Goal: Task Accomplishment & Management: Manage account settings

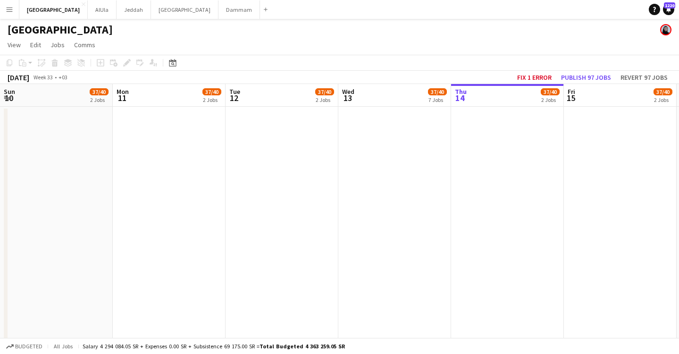
scroll to position [0, 225]
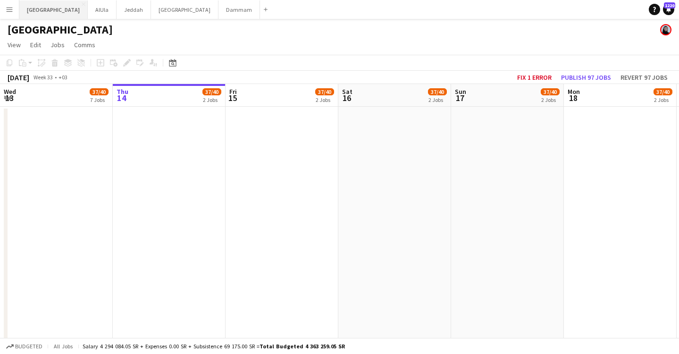
click at [33, 9] on button "Riyadh Close" at bounding box center [53, 9] width 68 height 18
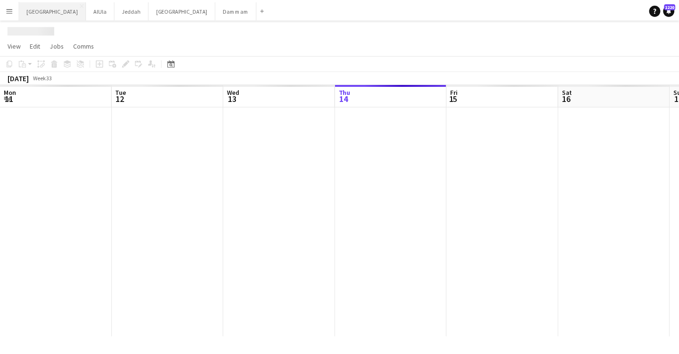
scroll to position [0, 225]
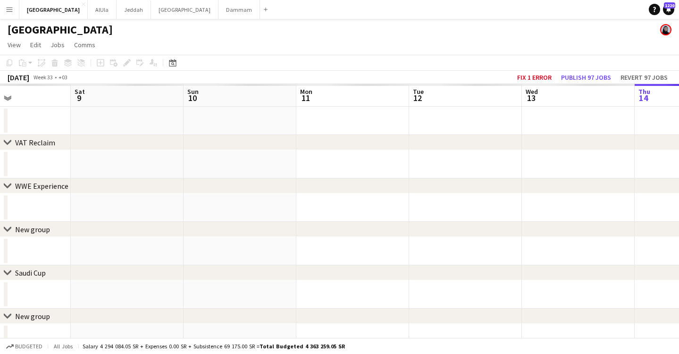
drag, startPoint x: 69, startPoint y: 89, endPoint x: 590, endPoint y: 85, distance: 521.6
click at [590, 85] on app-calendar-viewport "Wed 6 Thu 7 Fri 8 Sat 9 Sun 10 Mon 11 Tue 12 Wed 13 Thu 14 Fri 15 Sat 16 Sun 17" at bounding box center [339, 218] width 679 height 268
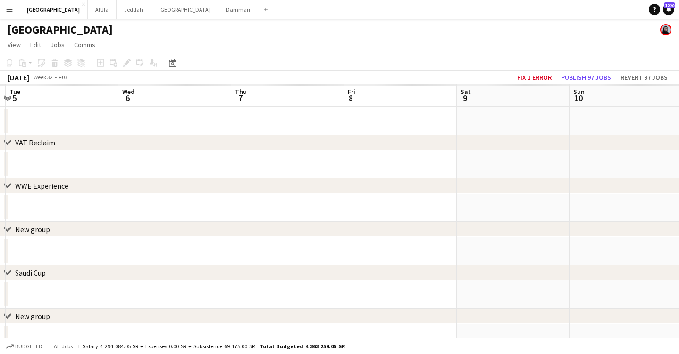
drag, startPoint x: 200, startPoint y: 98, endPoint x: 506, endPoint y: 86, distance: 306.3
click at [506, 86] on app-calendar-viewport "Sun 3 Mon 4 Tue 5 Wed 6 Thu 7 Fri 8 Sat 9 Sun 10 Mon 11 Tue 12 Wed 13 Thu 14" at bounding box center [339, 218] width 679 height 268
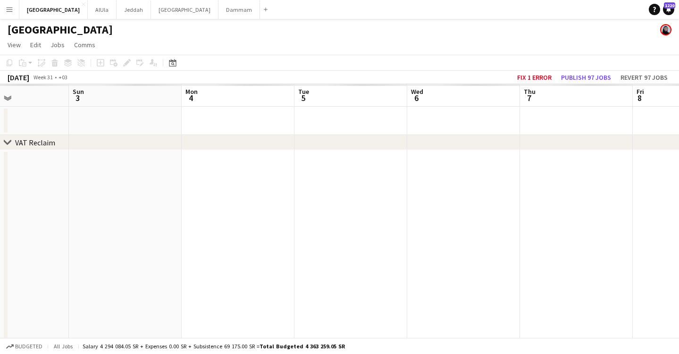
scroll to position [0, 219]
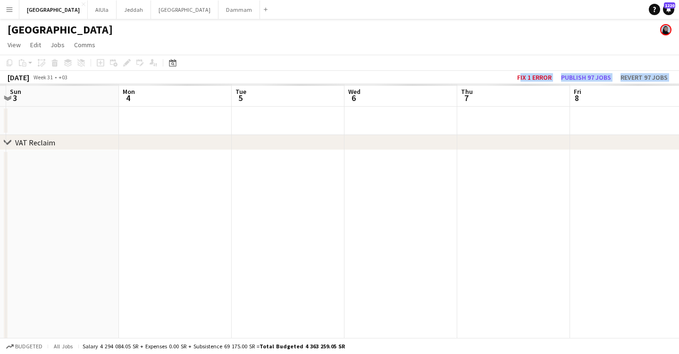
drag, startPoint x: 167, startPoint y: 94, endPoint x: 500, endPoint y: 79, distance: 332.8
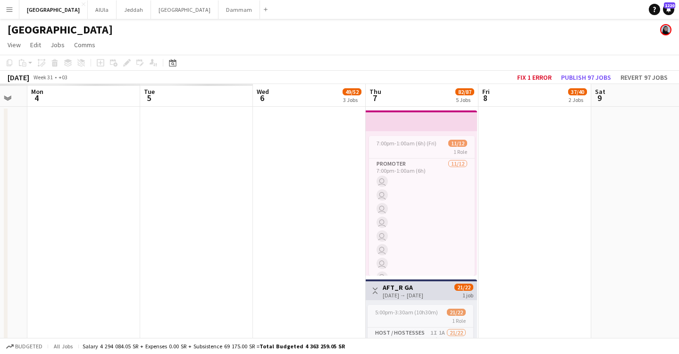
scroll to position [0, 330]
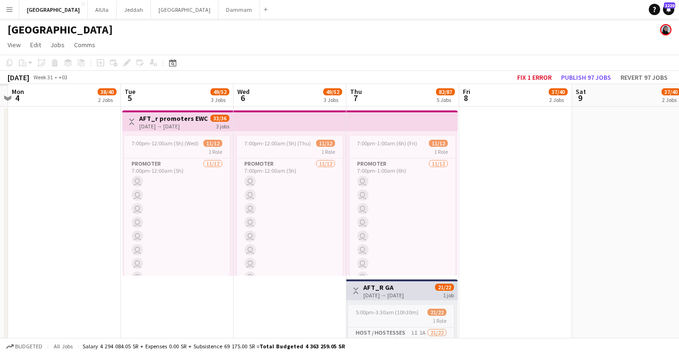
drag, startPoint x: 461, startPoint y: 102, endPoint x: 415, endPoint y: 101, distance: 46.2
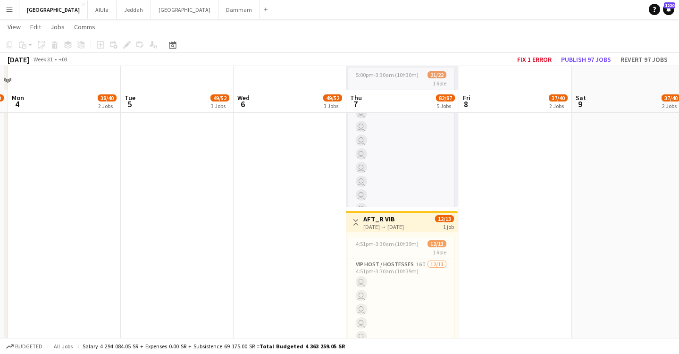
scroll to position [260, 0]
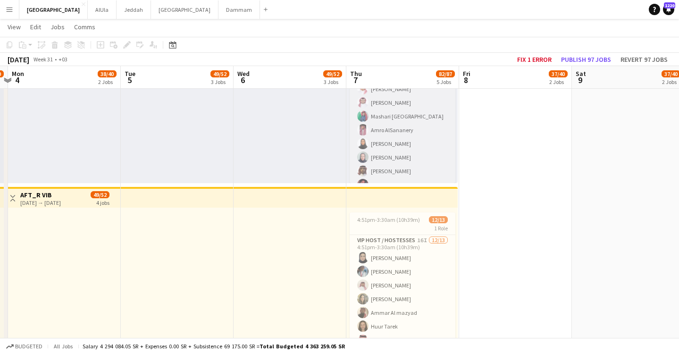
click at [399, 155] on app-card-role "Host / Hostesses 1I 1A 21/22 5:00pm-3:30am (10h30m) [PERSON_NAME] [PERSON_NAME]…" at bounding box center [402, 225] width 106 height 319
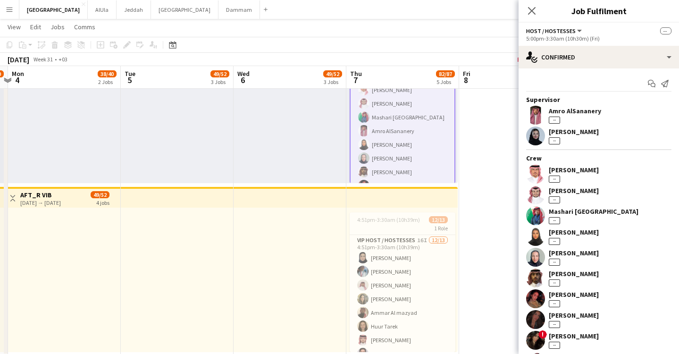
click at [571, 172] on div "[PERSON_NAME]" at bounding box center [573, 170] width 50 height 8
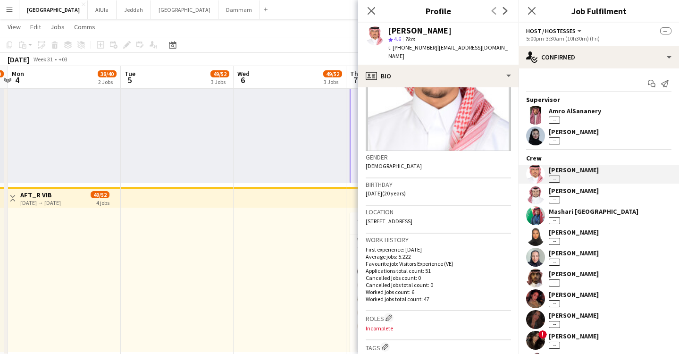
scroll to position [249, 0]
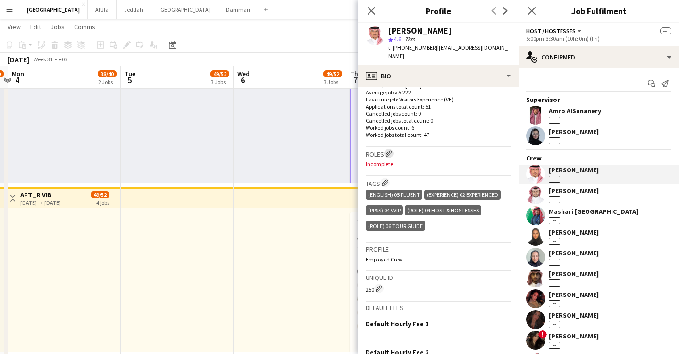
click at [387, 150] on app-icon "Edit crew company roles" at bounding box center [388, 153] width 7 height 7
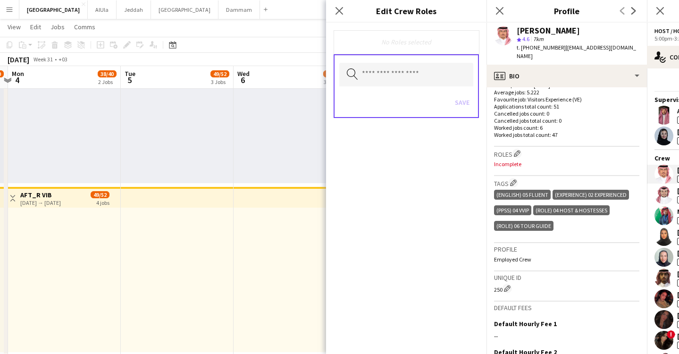
click at [383, 42] on div "No Roles selected" at bounding box center [406, 42] width 130 height 8
click at [386, 82] on input "text" at bounding box center [406, 75] width 134 height 24
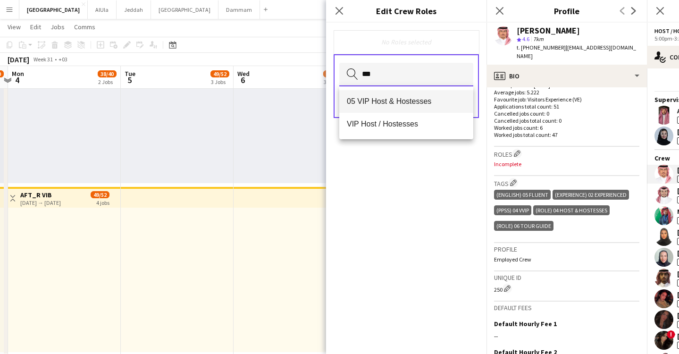
type input "***"
click at [407, 103] on span "05 VIP Host & Hostesses" at bounding box center [406, 101] width 119 height 9
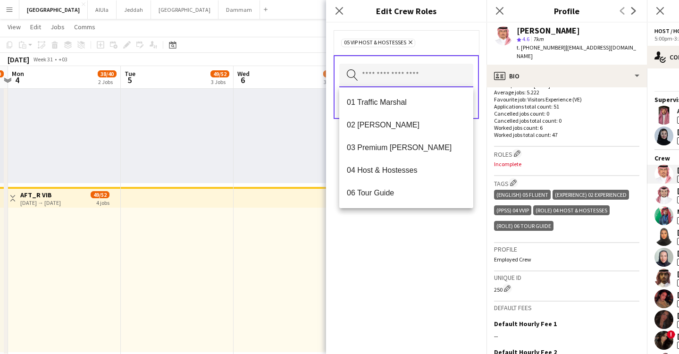
click at [409, 69] on input "text" at bounding box center [406, 76] width 134 height 24
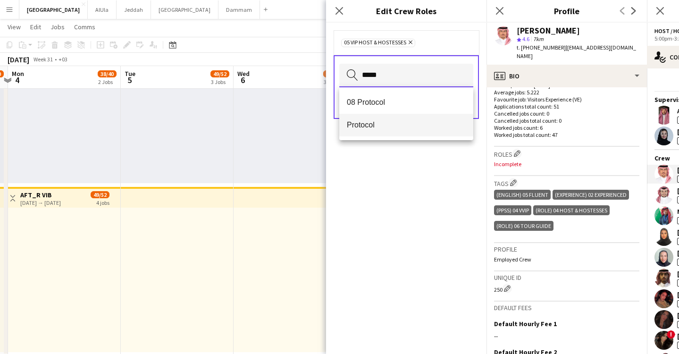
type input "*****"
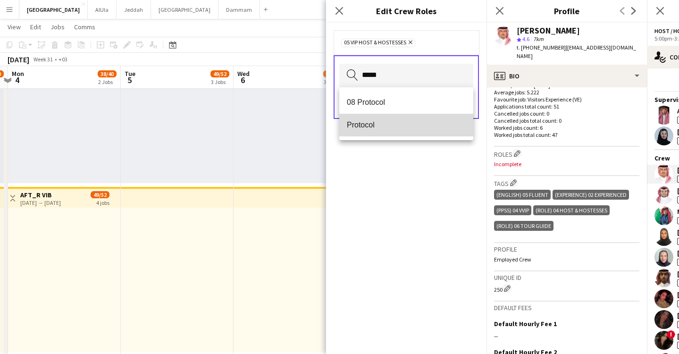
click at [372, 126] on span "Protocol" at bounding box center [406, 124] width 119 height 9
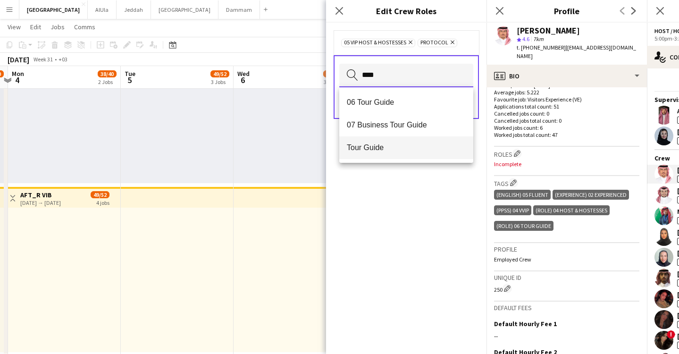
type input "****"
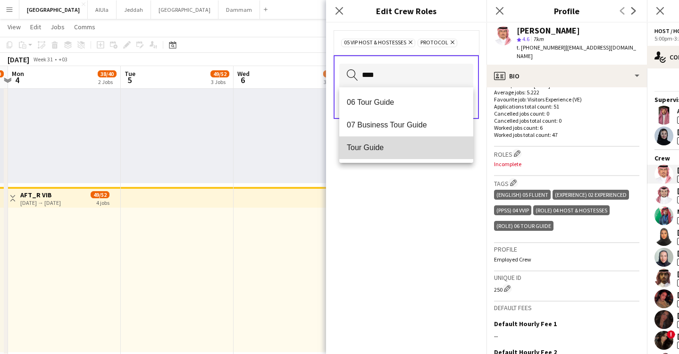
click at [397, 140] on mat-option "Tour Guide" at bounding box center [406, 147] width 134 height 23
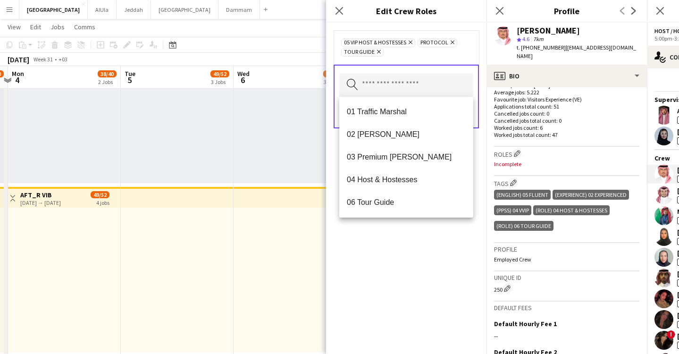
click at [441, 267] on div "05 VIP Host & Hostesses Remove Protocol Remove Tour Guide Remove Search by role…" at bounding box center [406, 188] width 160 height 331
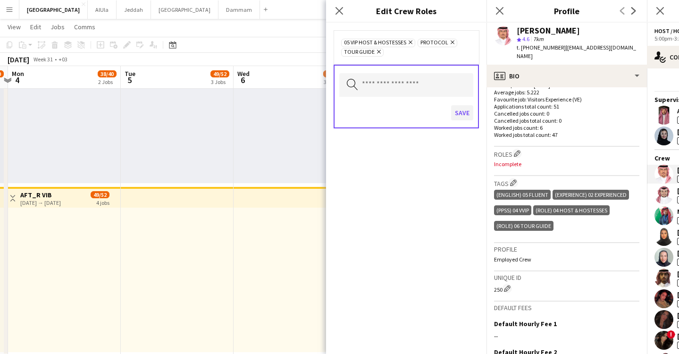
click at [454, 113] on button "Save" at bounding box center [462, 112] width 22 height 15
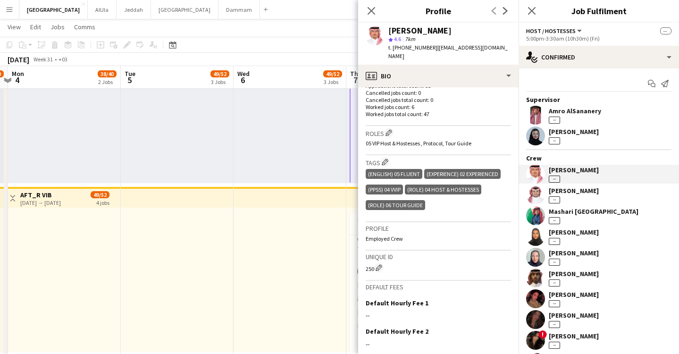
scroll to position [303, 0]
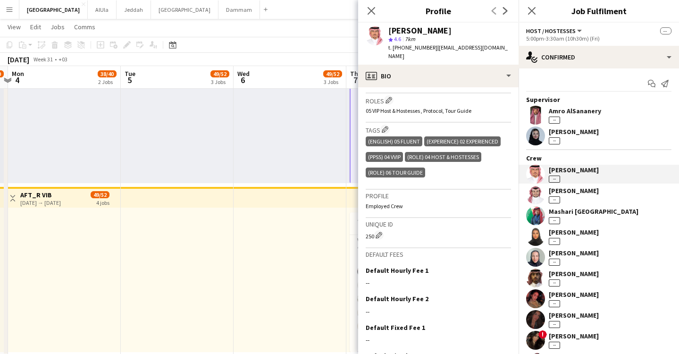
click at [573, 187] on div "[PERSON_NAME]" at bounding box center [573, 190] width 50 height 8
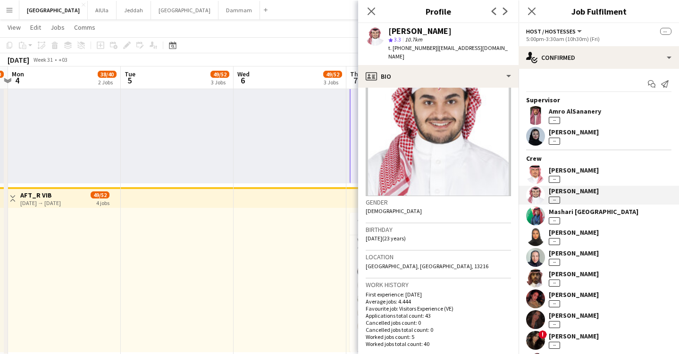
scroll to position [289, 0]
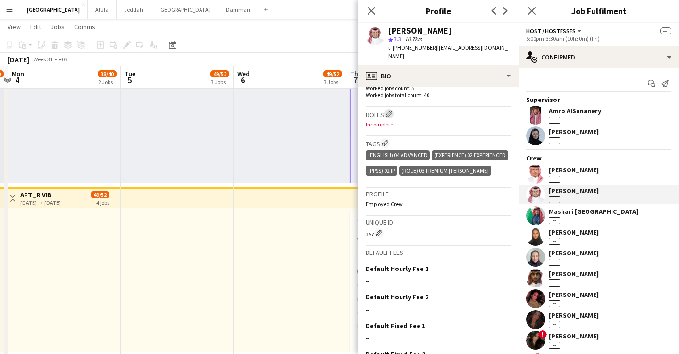
click at [390, 112] on app-icon "Edit crew company roles" at bounding box center [388, 113] width 7 height 7
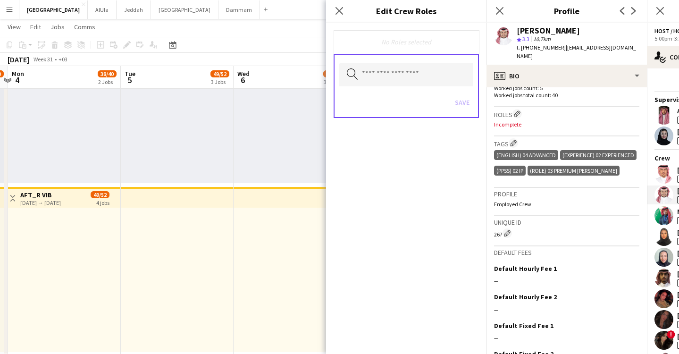
click at [396, 43] on div "No Roles selected" at bounding box center [406, 42] width 130 height 8
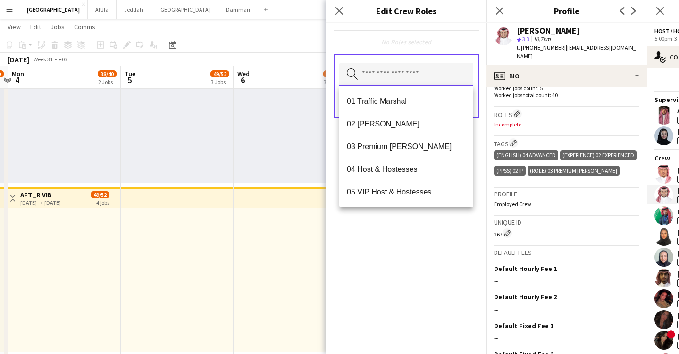
click at [391, 79] on input "text" at bounding box center [406, 75] width 134 height 24
type input "*"
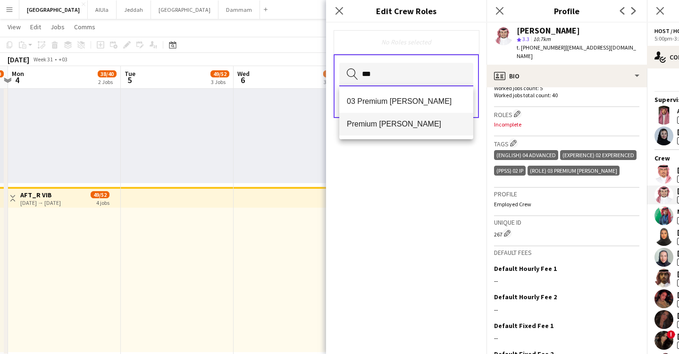
type input "***"
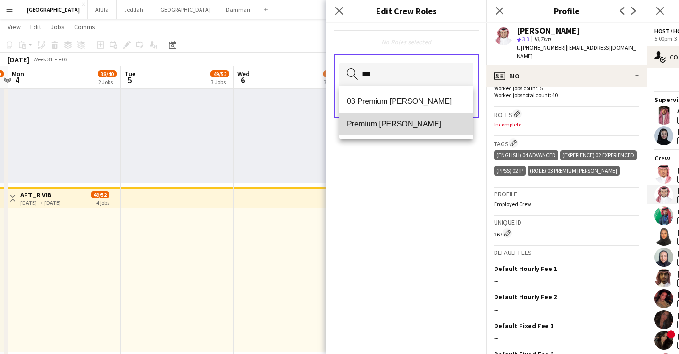
click at [403, 120] on span "Premium [PERSON_NAME]" at bounding box center [406, 123] width 119 height 9
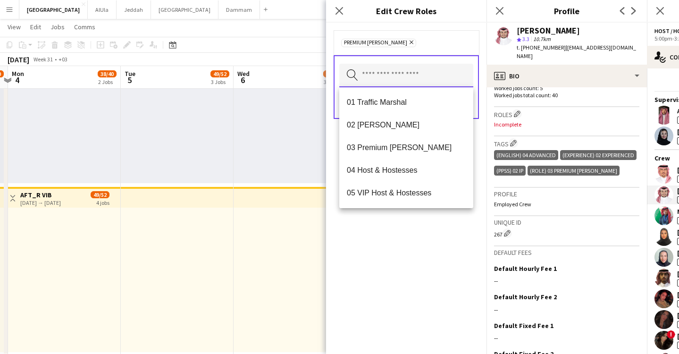
click at [398, 69] on input "text" at bounding box center [406, 76] width 134 height 24
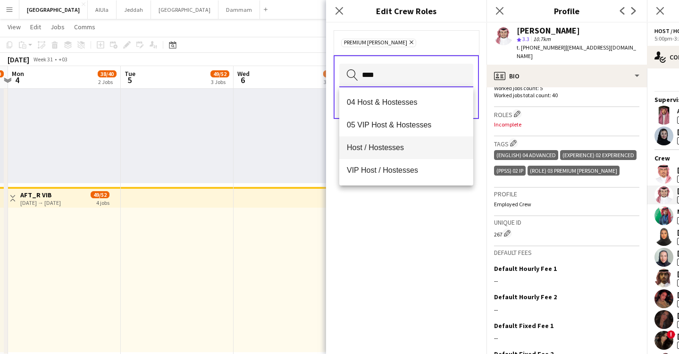
type input "****"
click at [398, 141] on mat-option "Host / Hostesses" at bounding box center [406, 147] width 134 height 23
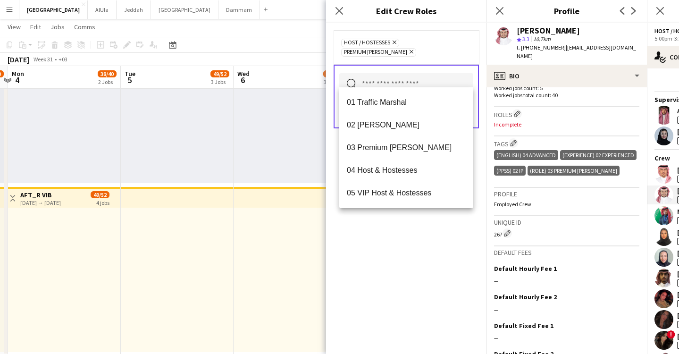
click at [425, 262] on div "Host / Hostesses Remove Premium [PERSON_NAME] Remove Search by role type Save" at bounding box center [406, 188] width 160 height 331
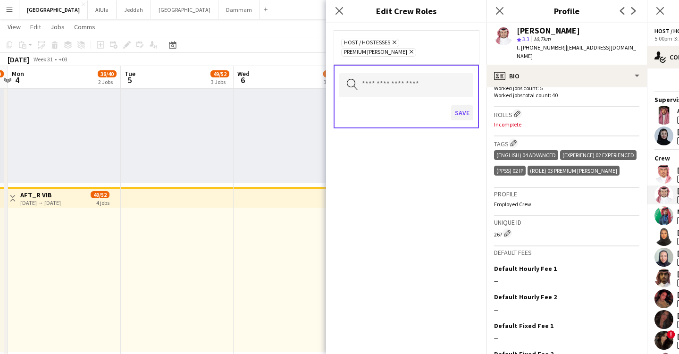
click at [470, 106] on button "Save" at bounding box center [462, 112] width 22 height 15
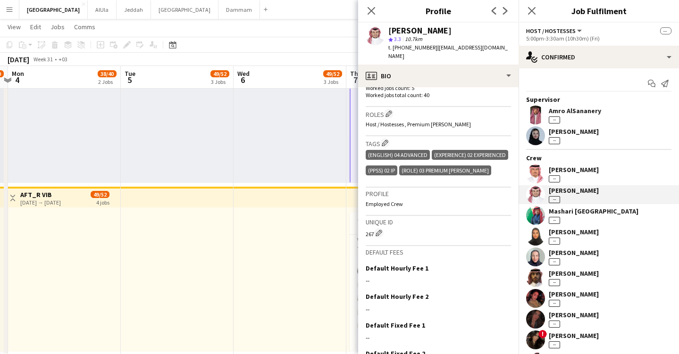
click at [579, 214] on div "Mashari [GEOGRAPHIC_DATA]" at bounding box center [593, 211] width 90 height 8
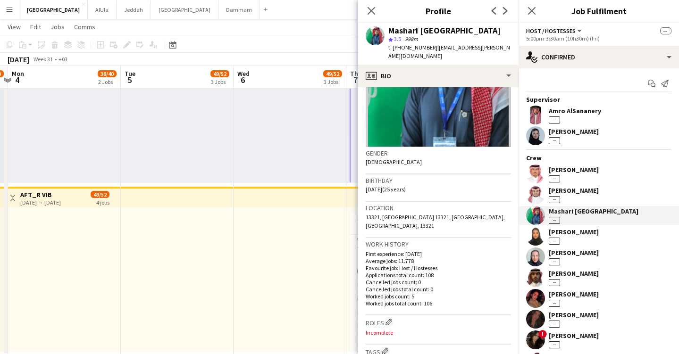
scroll to position [175, 0]
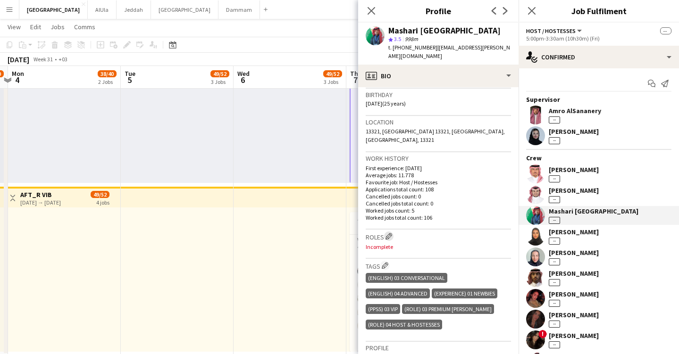
click at [389, 232] on button "Edit crew company roles" at bounding box center [388, 236] width 9 height 9
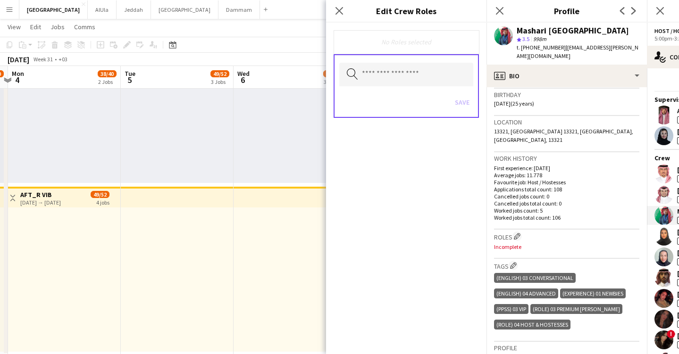
click at [403, 37] on div "No Roles selected" at bounding box center [405, 42] width 145 height 24
click at [408, 75] on input "text" at bounding box center [406, 75] width 134 height 24
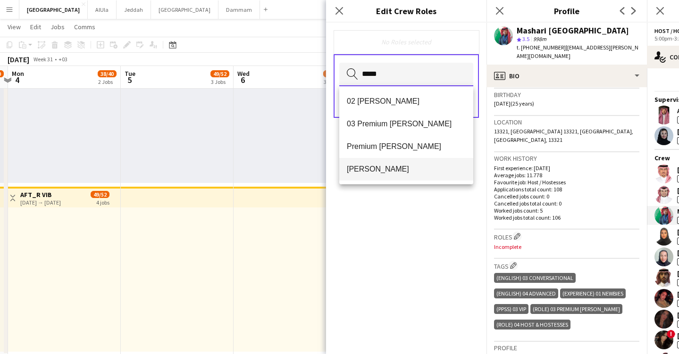
type input "*****"
click at [381, 169] on span "[PERSON_NAME]" at bounding box center [406, 169] width 119 height 9
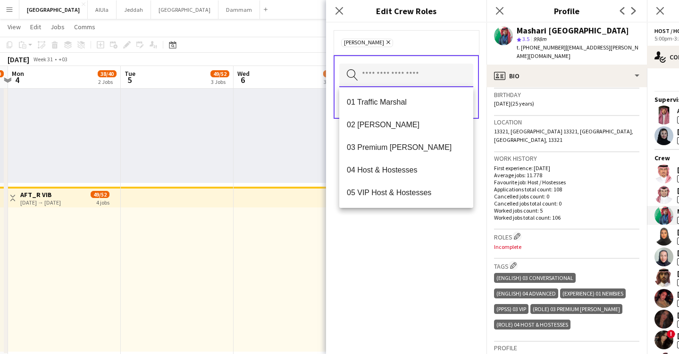
click at [401, 67] on input "text" at bounding box center [406, 76] width 134 height 24
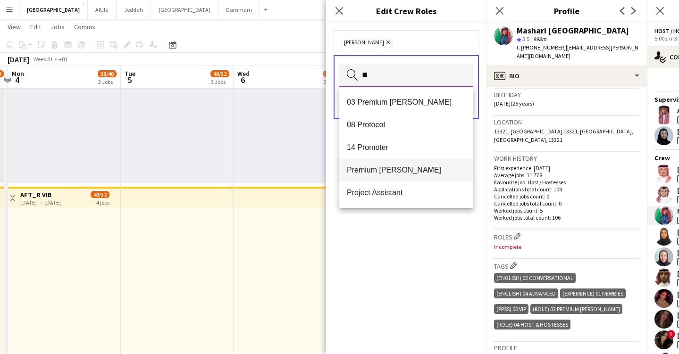
type input "**"
click at [369, 167] on span "Premium [PERSON_NAME]" at bounding box center [406, 170] width 119 height 9
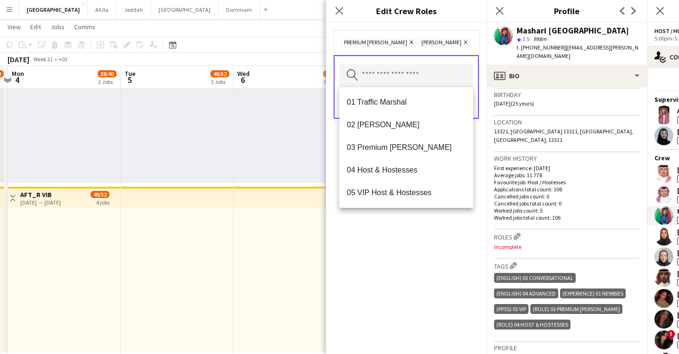
click at [428, 285] on div "Premium [PERSON_NAME] Remove [PERSON_NAME] Remove Search by role type Save" at bounding box center [406, 189] width 160 height 332
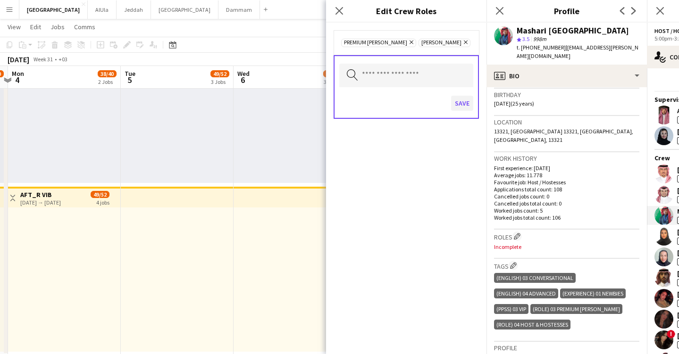
click at [462, 102] on button "Save" at bounding box center [462, 103] width 22 height 15
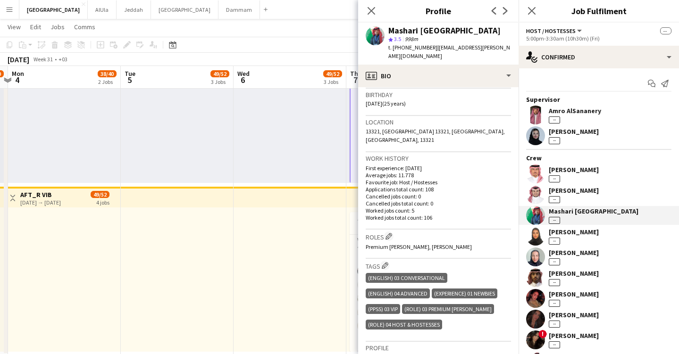
click at [578, 230] on div "[PERSON_NAME]" at bounding box center [573, 232] width 50 height 8
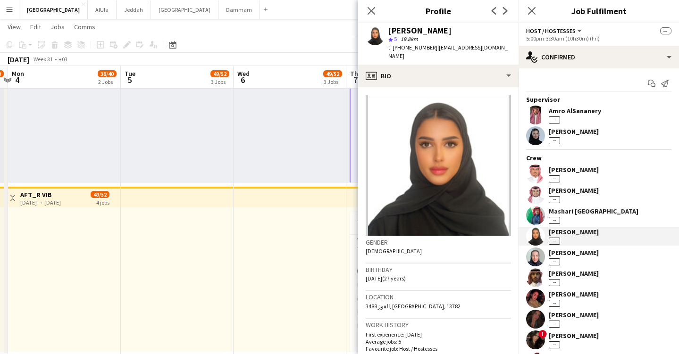
scroll to position [181, 0]
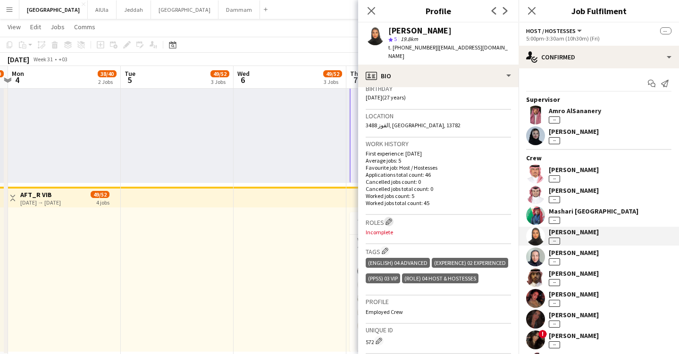
click at [389, 218] on app-icon "Edit crew company roles" at bounding box center [388, 221] width 7 height 7
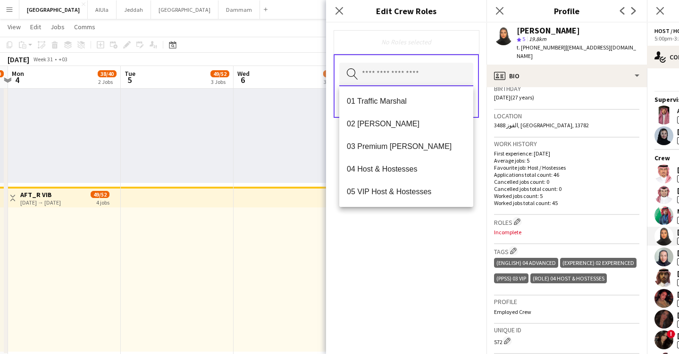
click at [407, 74] on input "text" at bounding box center [406, 75] width 134 height 24
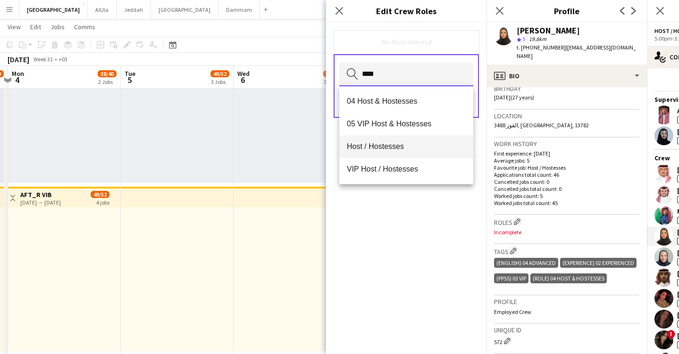
type input "****"
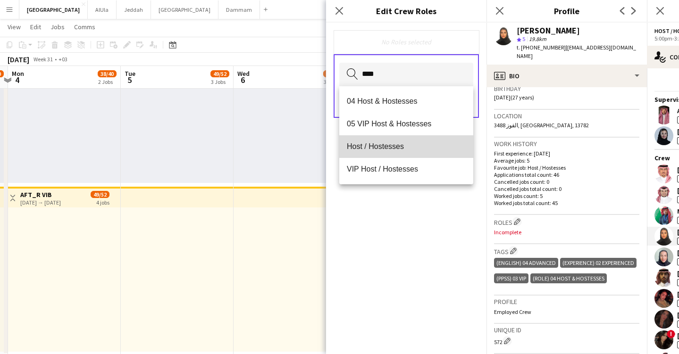
click at [407, 145] on span "Host / Hostesses" at bounding box center [406, 146] width 119 height 9
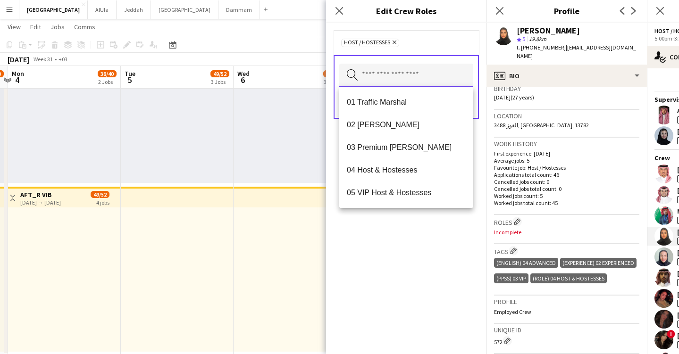
click at [403, 80] on input "text" at bounding box center [406, 76] width 134 height 24
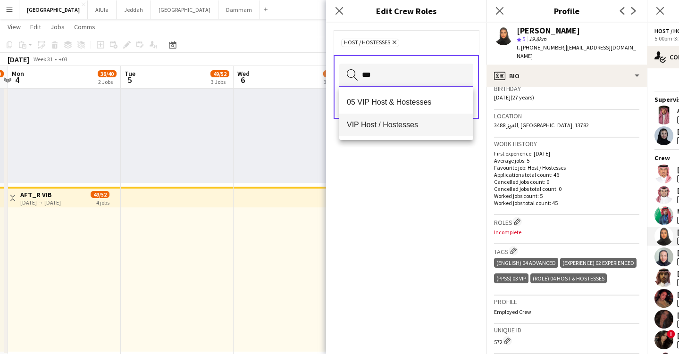
type input "***"
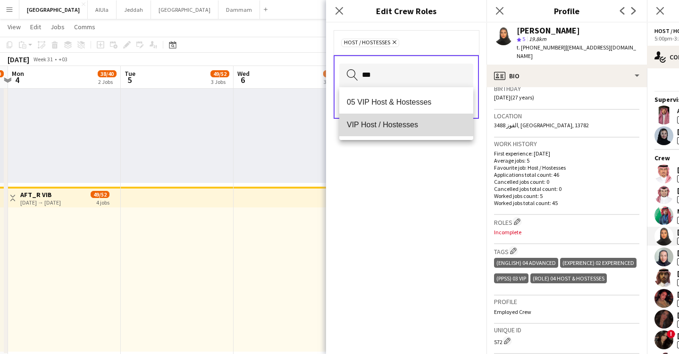
click at [385, 120] on span "VIP Host / Hostesses" at bounding box center [406, 124] width 119 height 9
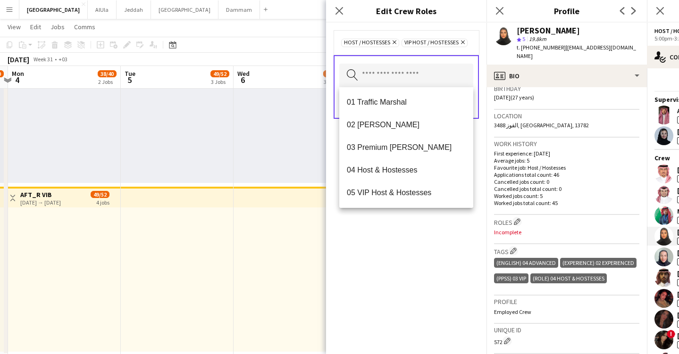
drag, startPoint x: 379, startPoint y: 286, endPoint x: 395, endPoint y: 271, distance: 22.0
click at [379, 286] on div "Host / Hostesses Remove VIP Host / Hostesses Remove Search by role type Save" at bounding box center [406, 189] width 160 height 332
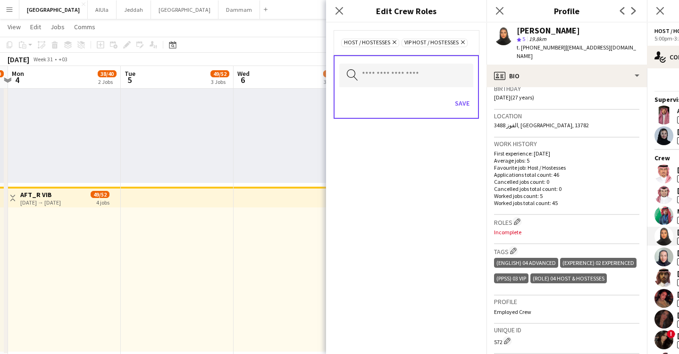
click at [459, 91] on div "Save" at bounding box center [406, 104] width 134 height 27
click at [464, 108] on button "Save" at bounding box center [462, 103] width 22 height 15
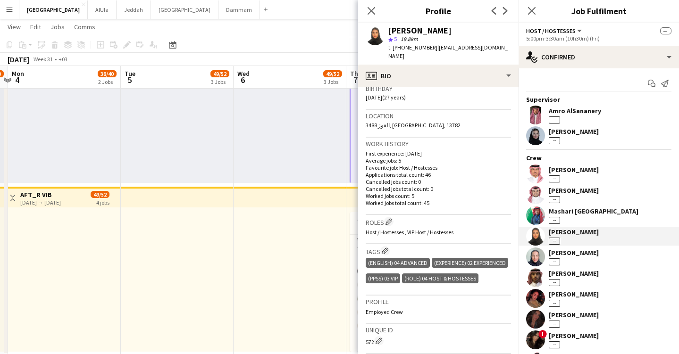
click at [574, 256] on div "[PERSON_NAME]" at bounding box center [573, 253] width 50 height 8
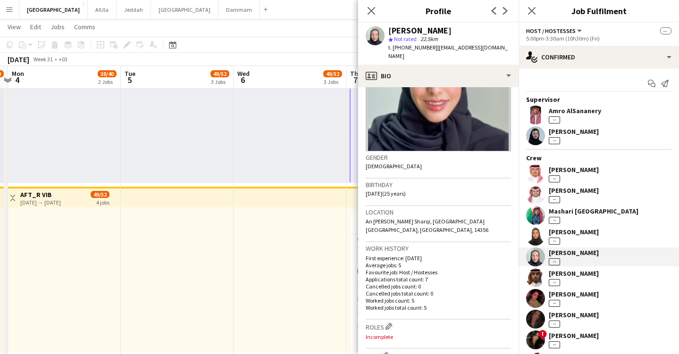
scroll to position [162, 0]
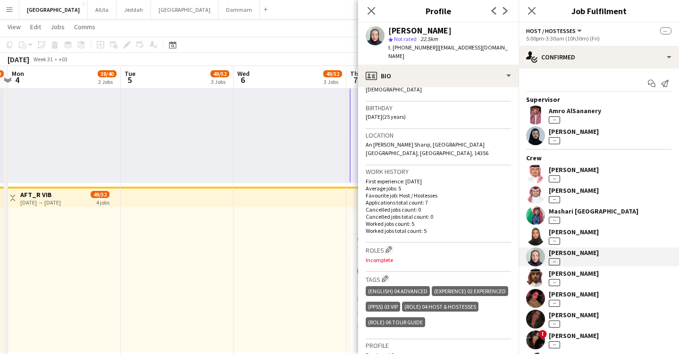
click at [388, 243] on div "Roles Edit crew company roles Incomplete" at bounding box center [437, 257] width 145 height 29
click at [391, 246] on app-icon "Edit crew company roles" at bounding box center [388, 249] width 7 height 7
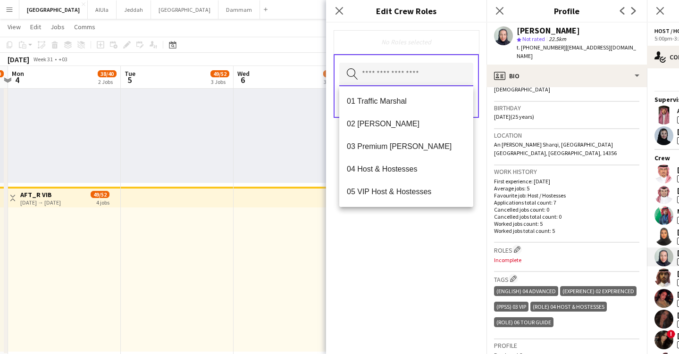
click at [396, 70] on input "text" at bounding box center [406, 75] width 134 height 24
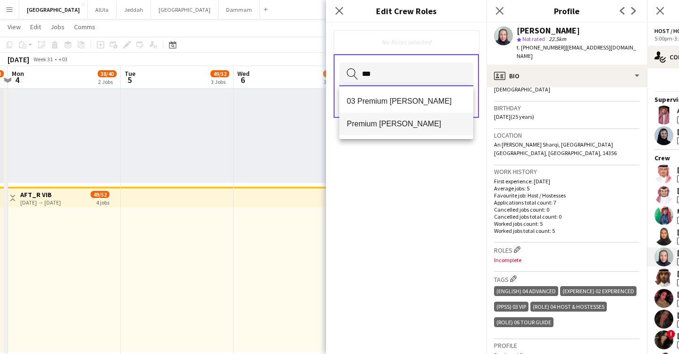
type input "***"
click at [388, 124] on span "Premium [PERSON_NAME]" at bounding box center [406, 123] width 119 height 9
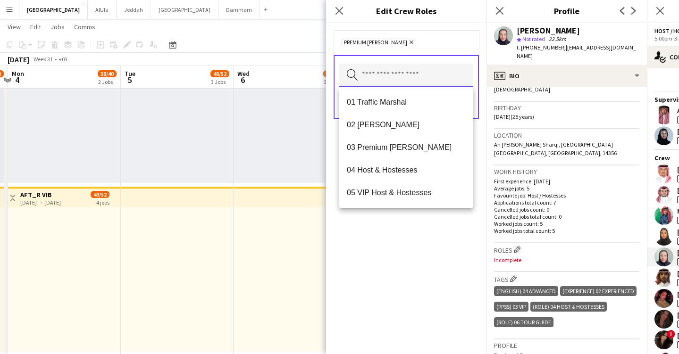
click at [391, 72] on input "text" at bounding box center [406, 76] width 134 height 24
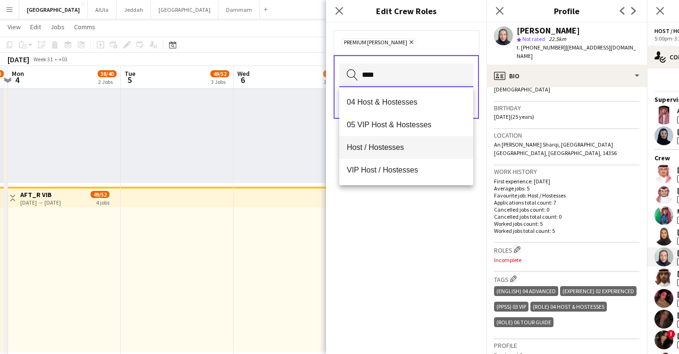
type input "****"
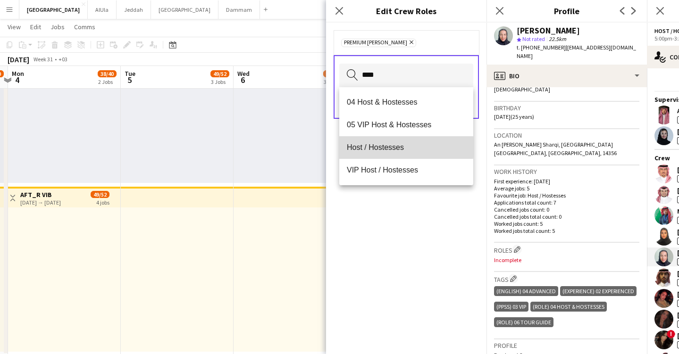
click at [366, 147] on span "Host / Hostesses" at bounding box center [406, 147] width 119 height 9
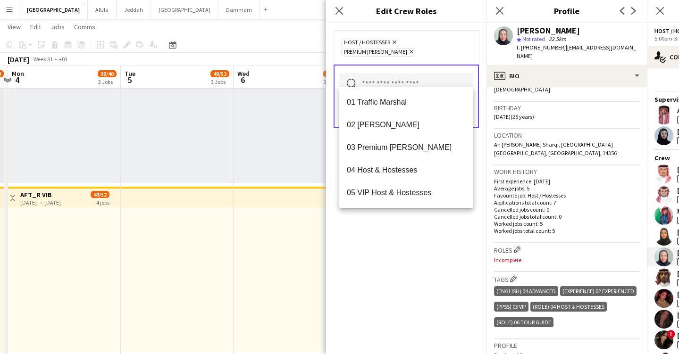
drag, startPoint x: 459, startPoint y: 263, endPoint x: 459, endPoint y: 248, distance: 15.6
click at [459, 263] on div "Host / Hostesses Remove Premium [PERSON_NAME] Remove Search by role type Save" at bounding box center [406, 189] width 160 height 332
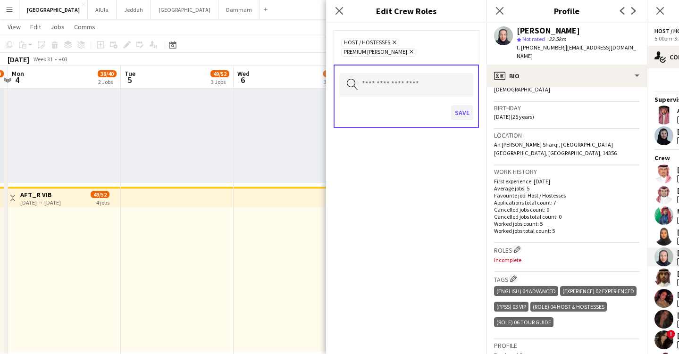
click at [468, 105] on button "Save" at bounding box center [462, 112] width 22 height 15
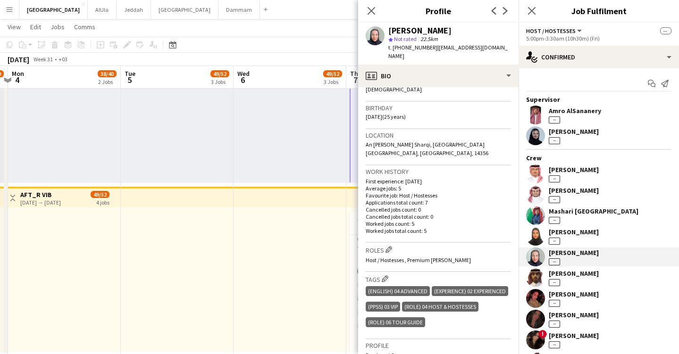
click at [564, 275] on div "[PERSON_NAME]" at bounding box center [573, 273] width 50 height 8
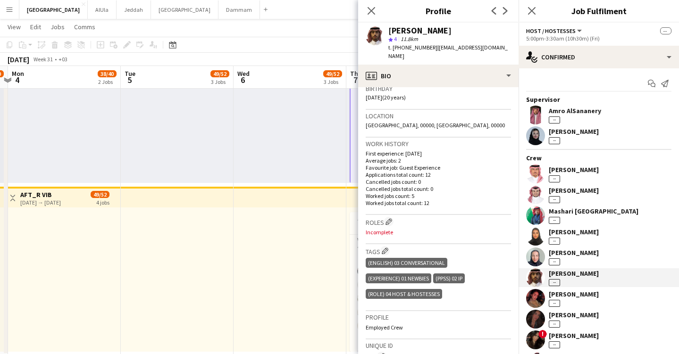
scroll to position [183, 0]
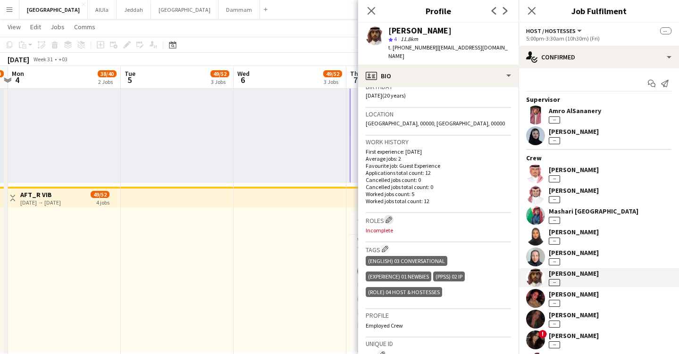
click at [392, 216] on app-icon "Edit crew company roles" at bounding box center [388, 219] width 7 height 7
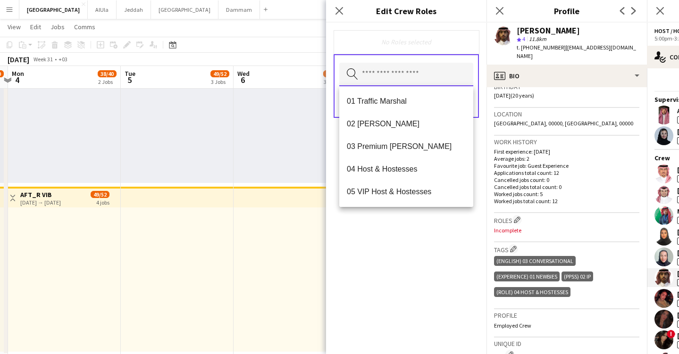
click at [391, 75] on input "text" at bounding box center [406, 75] width 134 height 24
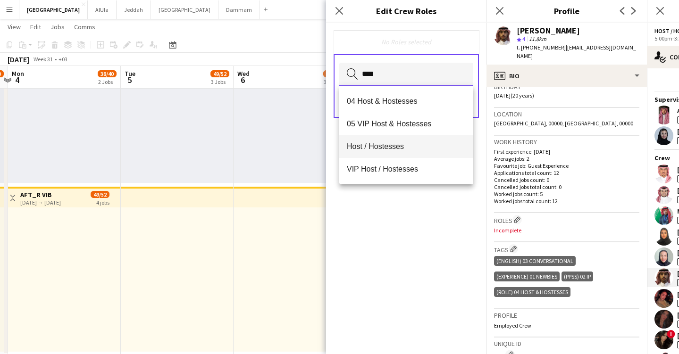
type input "****"
click at [372, 150] on span "Host / Hostesses" at bounding box center [406, 146] width 119 height 9
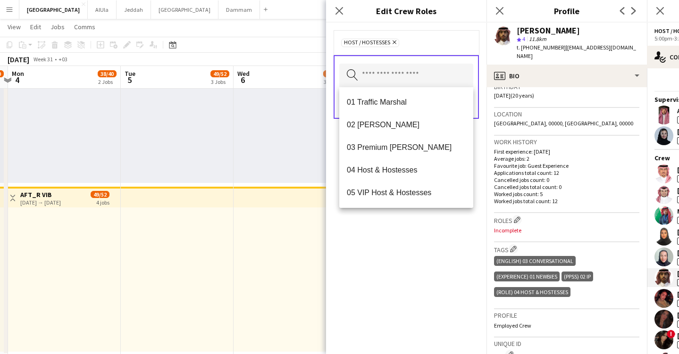
click at [415, 290] on div "Host / Hostesses Remove Search by role type Save" at bounding box center [406, 189] width 160 height 332
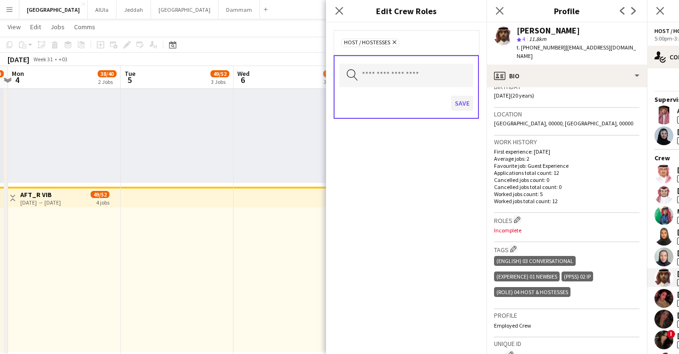
click at [466, 104] on button "Save" at bounding box center [462, 103] width 22 height 15
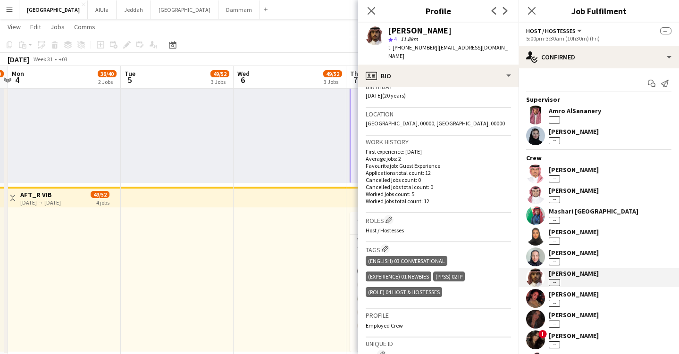
click at [570, 299] on div "[PERSON_NAME] --" at bounding box center [573, 298] width 50 height 17
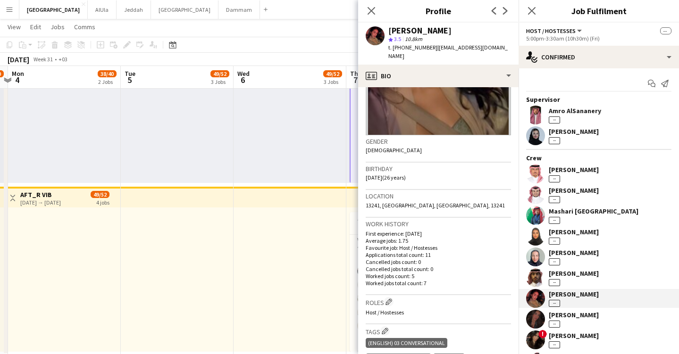
scroll to position [180, 0]
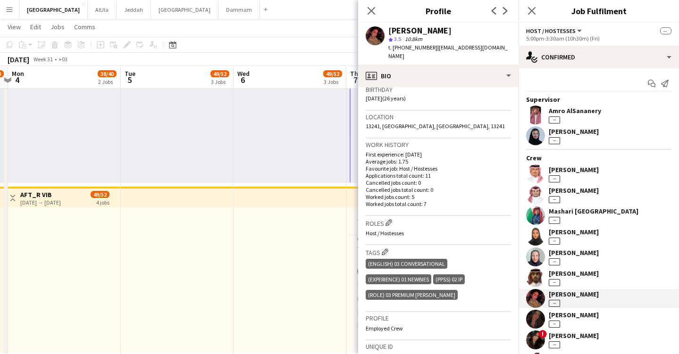
click at [575, 314] on div "[PERSON_NAME]" at bounding box center [573, 315] width 50 height 8
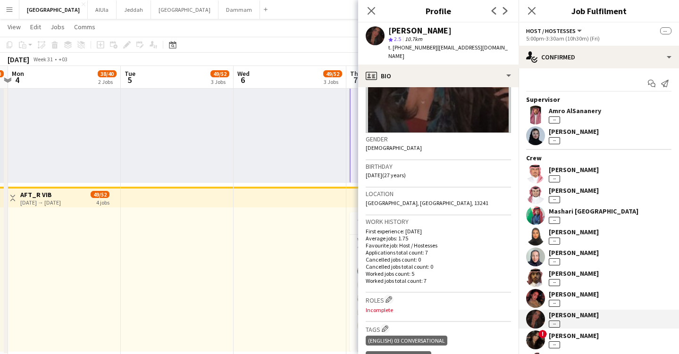
scroll to position [133, 0]
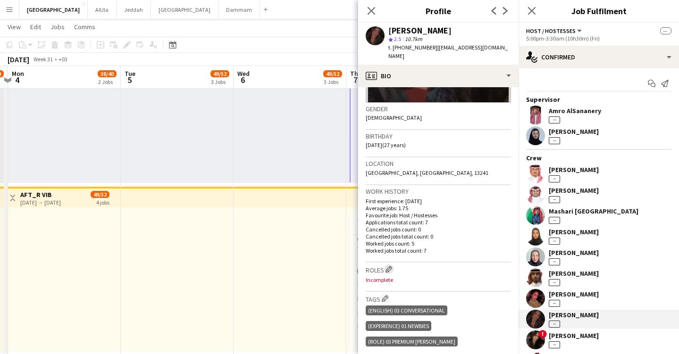
click at [389, 266] on app-icon "Edit crew company roles" at bounding box center [388, 269] width 7 height 7
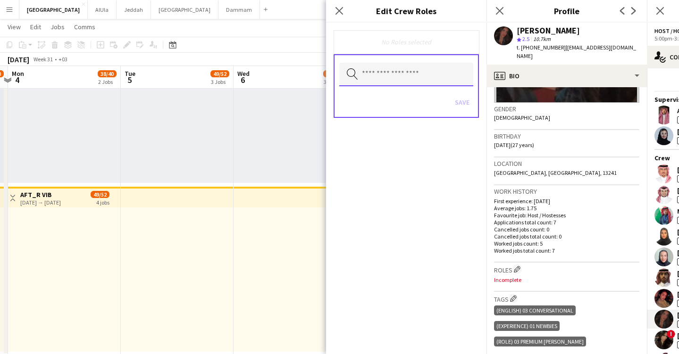
click at [418, 67] on input "text" at bounding box center [406, 75] width 134 height 24
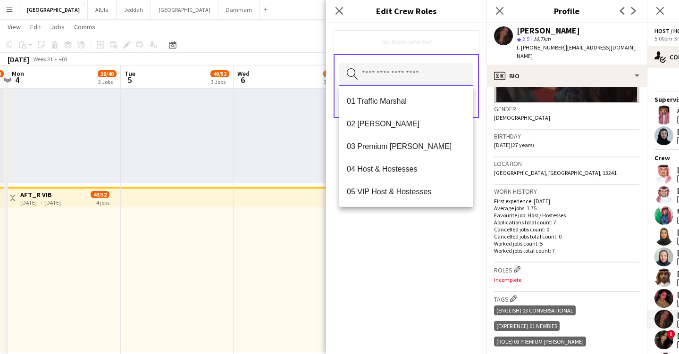
type input "*"
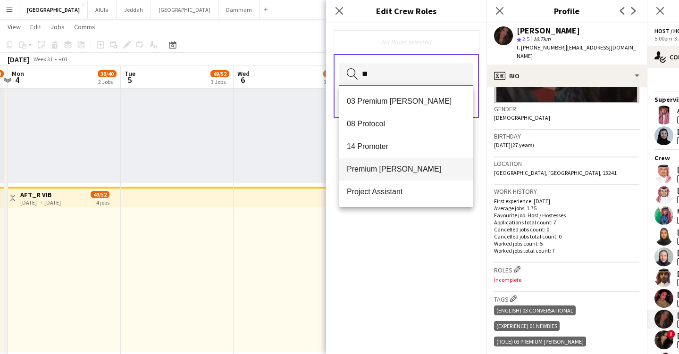
type input "**"
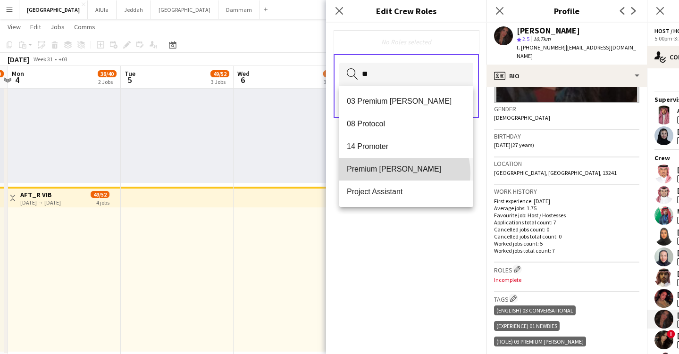
click at [404, 173] on span "Premium [PERSON_NAME]" at bounding box center [406, 169] width 119 height 9
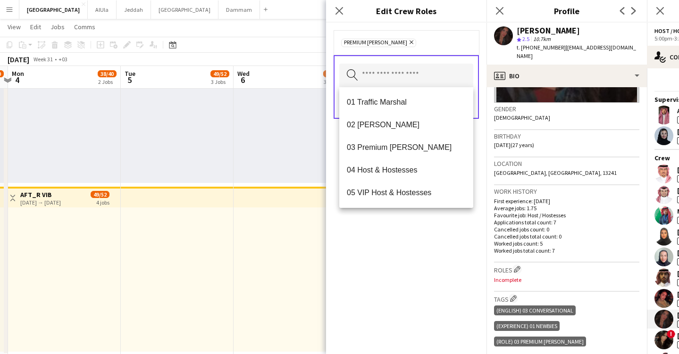
drag, startPoint x: 427, startPoint y: 302, endPoint x: 435, endPoint y: 276, distance: 27.3
click at [426, 301] on div "Premium [PERSON_NAME] Remove Search by role type Save" at bounding box center [406, 189] width 160 height 332
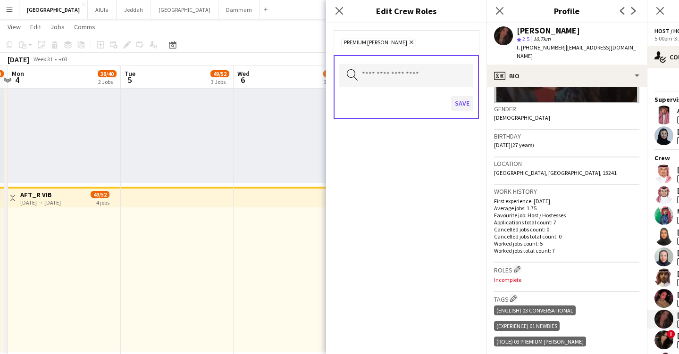
click at [464, 99] on button "Save" at bounding box center [462, 103] width 22 height 15
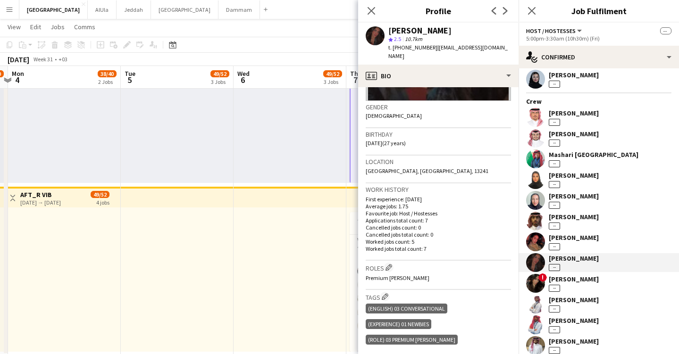
scroll to position [76, 0]
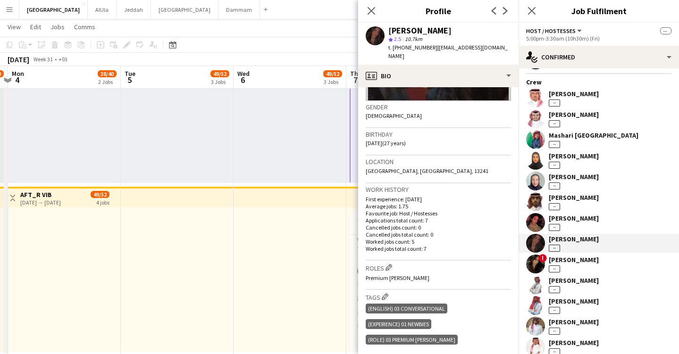
click at [586, 264] on div "[PERSON_NAME] --" at bounding box center [573, 264] width 50 height 17
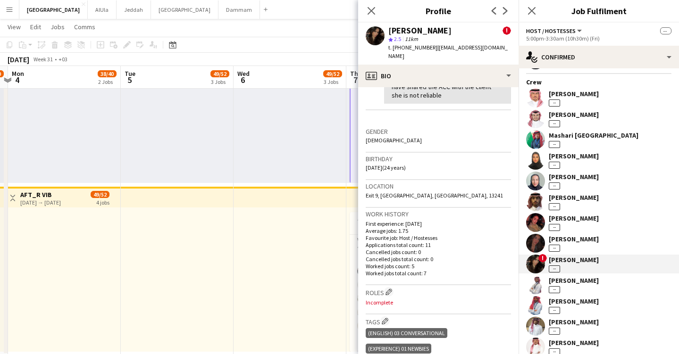
scroll to position [303, 0]
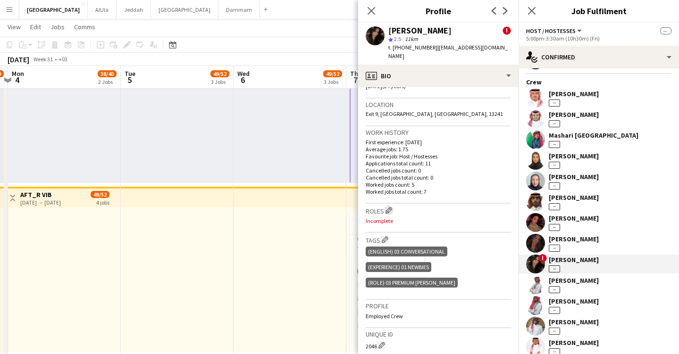
click at [392, 207] on app-icon "Edit crew company roles" at bounding box center [388, 210] width 7 height 7
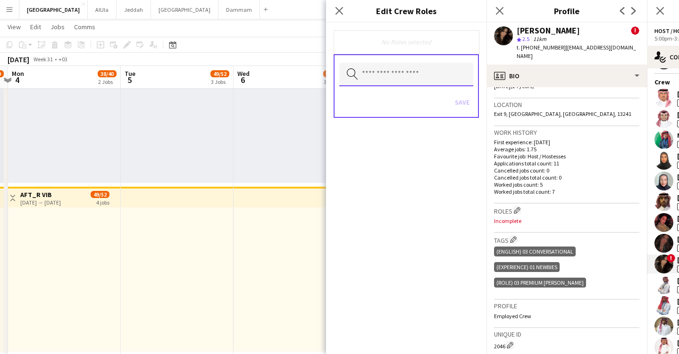
click at [373, 73] on input "text" at bounding box center [406, 75] width 134 height 24
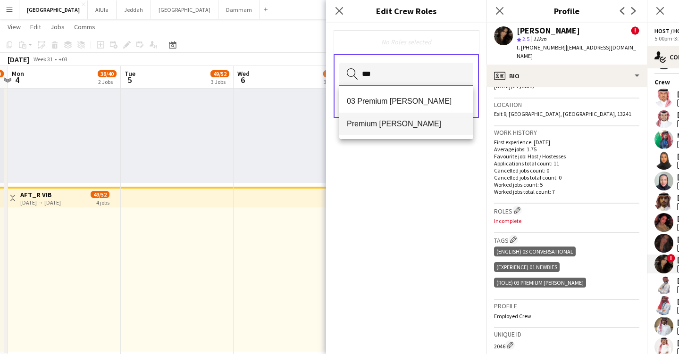
type input "***"
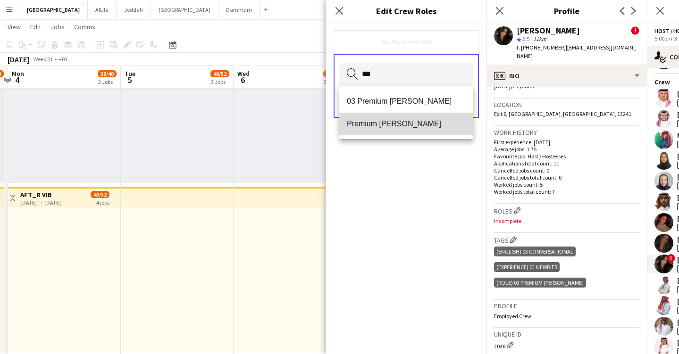
click at [381, 122] on span "Premium [PERSON_NAME]" at bounding box center [406, 123] width 119 height 9
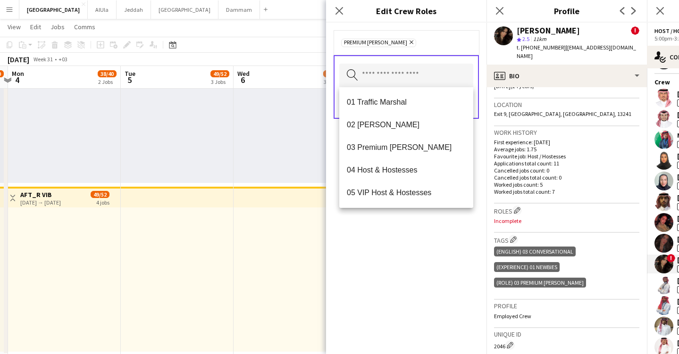
click at [401, 305] on div "Premium [PERSON_NAME] Remove Search by role type Save" at bounding box center [406, 189] width 160 height 332
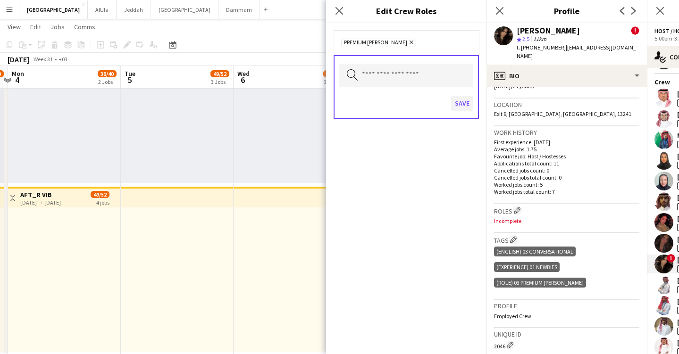
click at [456, 102] on button "Save" at bounding box center [462, 103] width 22 height 15
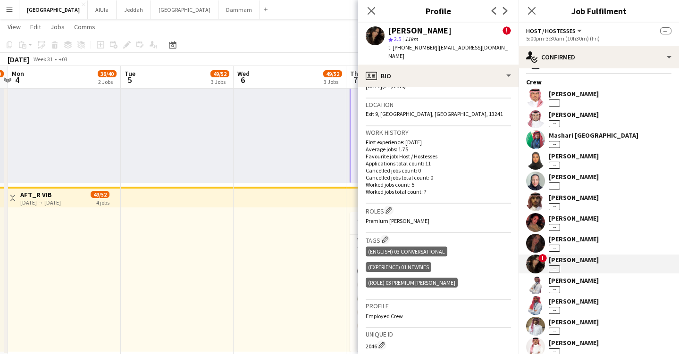
scroll to position [78, 0]
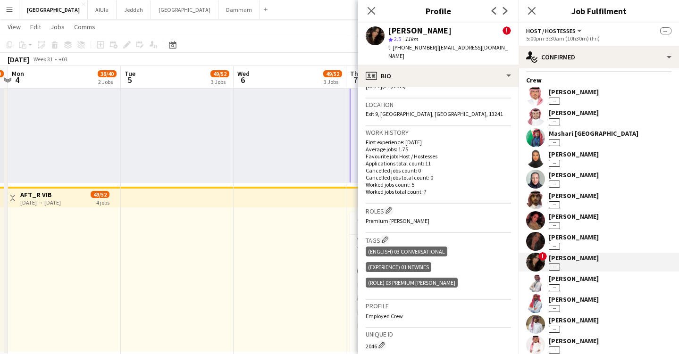
click at [581, 288] on div "[PERSON_NAME] --" at bounding box center [573, 282] width 50 height 17
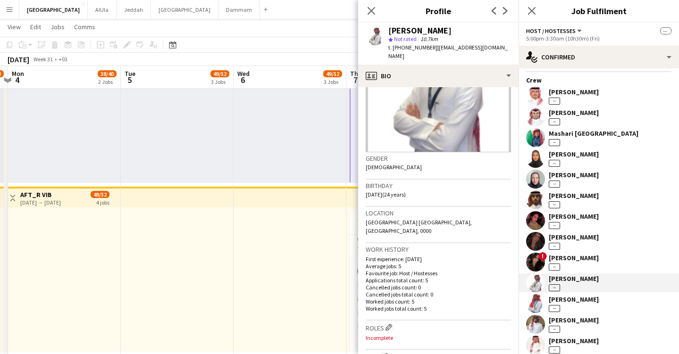
scroll to position [262, 0]
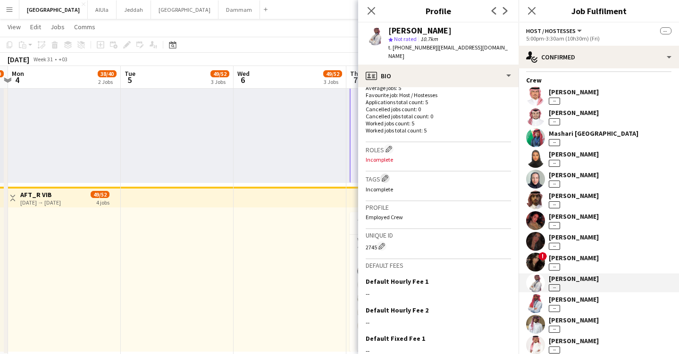
click at [388, 175] on app-icon "Edit crew company tags" at bounding box center [384, 178] width 7 height 7
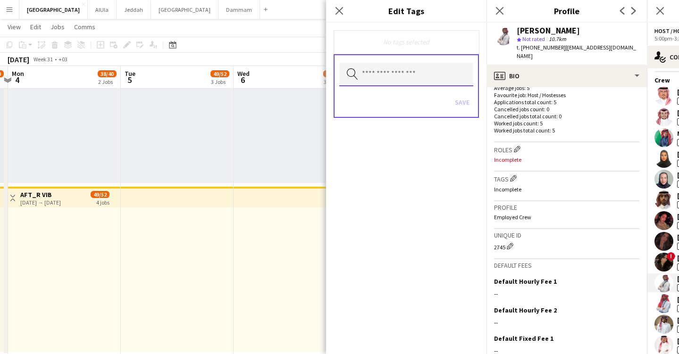
click at [401, 82] on input "text" at bounding box center [406, 75] width 134 height 24
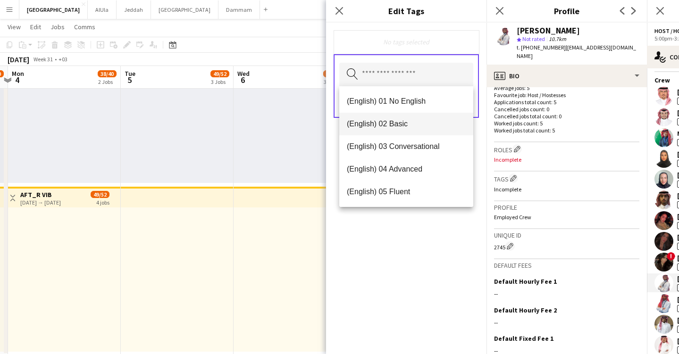
click at [400, 123] on span "(English) 02 Basic" at bounding box center [406, 123] width 119 height 9
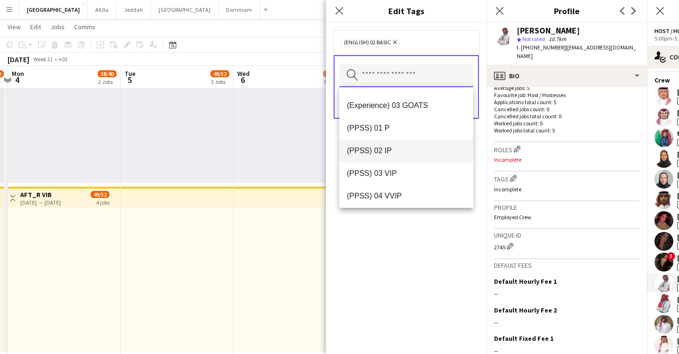
scroll to position [144, 0]
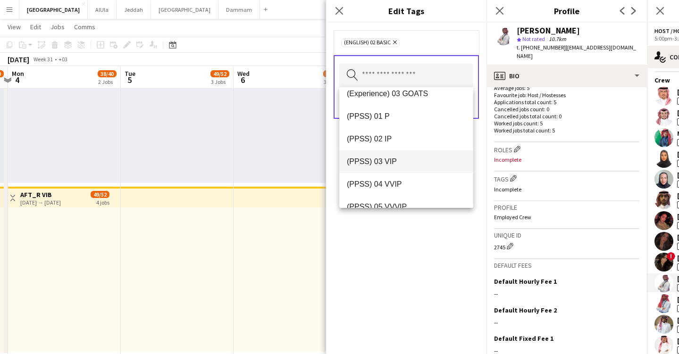
click at [399, 154] on mat-option "(PPSS) 03 VIP" at bounding box center [406, 161] width 134 height 23
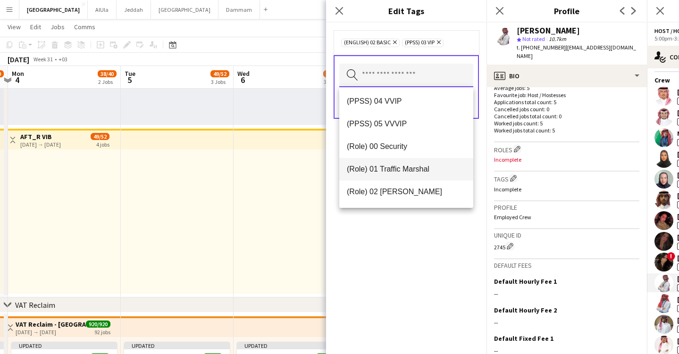
scroll to position [218, 0]
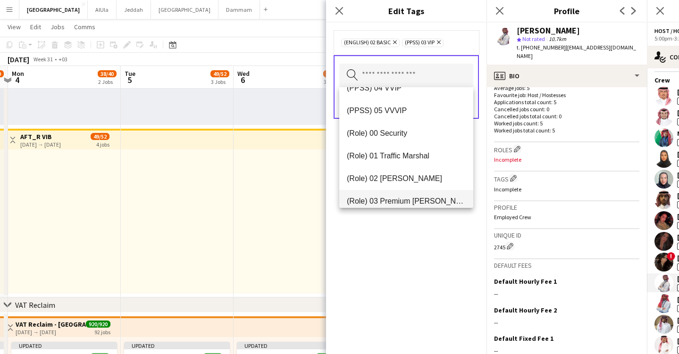
click at [430, 199] on span "(Role) 03 Premium [PERSON_NAME]" at bounding box center [406, 201] width 119 height 9
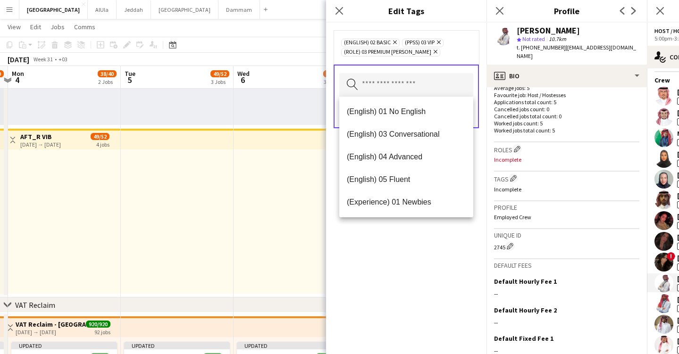
drag, startPoint x: 426, startPoint y: 269, endPoint x: 428, endPoint y: 216, distance: 53.3
click at [426, 269] on div "(English) 02 Basic Remove (PPSS) 03 VIP Remove (Role) 03 Premium [PERSON_NAME] …" at bounding box center [406, 189] width 160 height 332
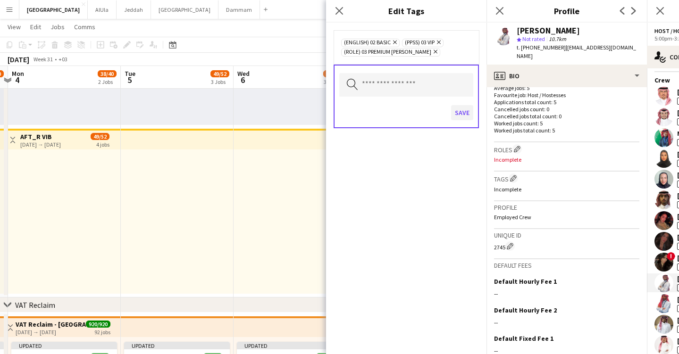
click at [459, 113] on button "Save" at bounding box center [462, 112] width 22 height 15
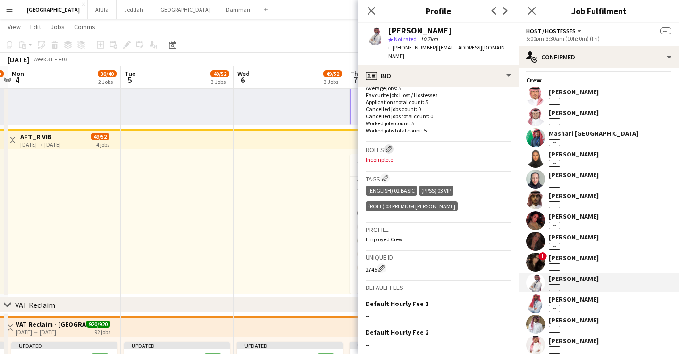
click at [391, 146] on app-icon "Edit crew company roles" at bounding box center [388, 149] width 7 height 7
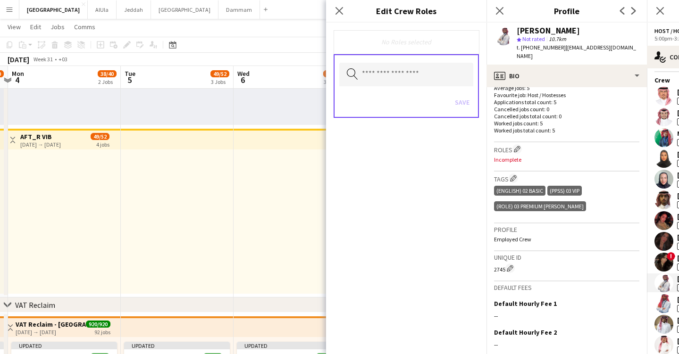
click at [405, 41] on div "No Roles selected" at bounding box center [406, 42] width 130 height 8
click at [386, 67] on input "text" at bounding box center [406, 75] width 134 height 24
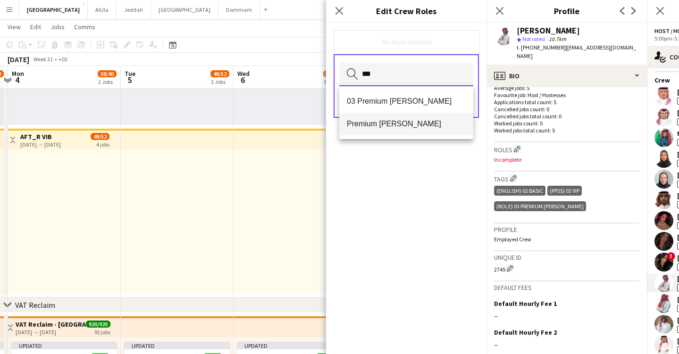
type input "***"
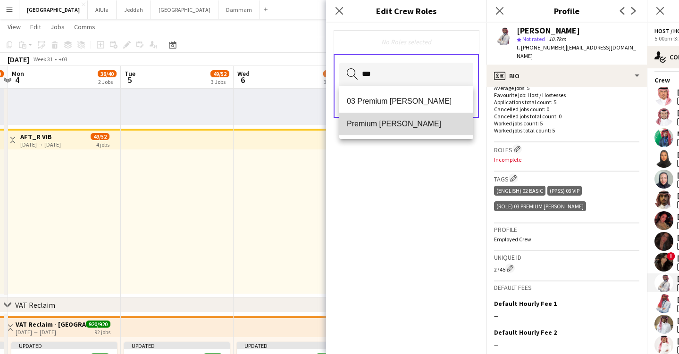
click at [373, 120] on span "Premium [PERSON_NAME]" at bounding box center [406, 123] width 119 height 9
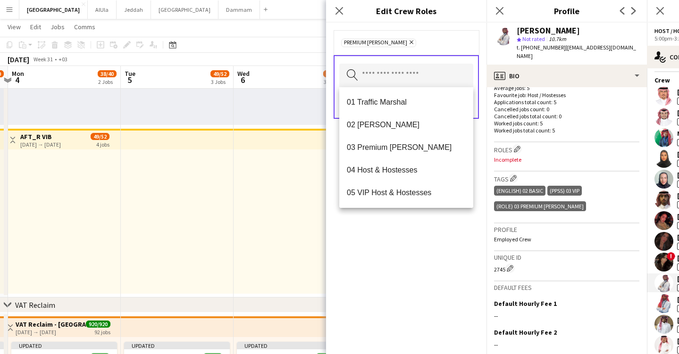
click at [416, 277] on div "Premium [PERSON_NAME] Remove Search by role type Save" at bounding box center [406, 189] width 160 height 332
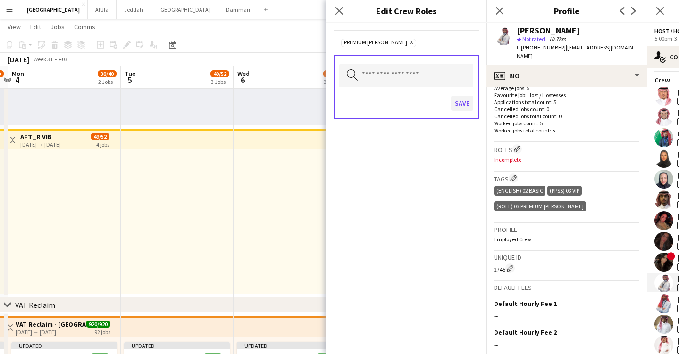
drag, startPoint x: 474, startPoint y: 101, endPoint x: 469, endPoint y: 103, distance: 5.5
click at [469, 103] on div "Search by role type Save" at bounding box center [405, 87] width 145 height 64
click at [460, 101] on button "Save" at bounding box center [462, 103] width 22 height 15
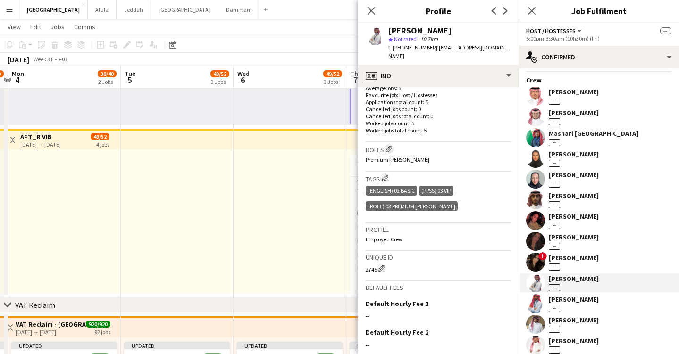
click at [393, 144] on button "Edit crew company roles" at bounding box center [388, 148] width 9 height 9
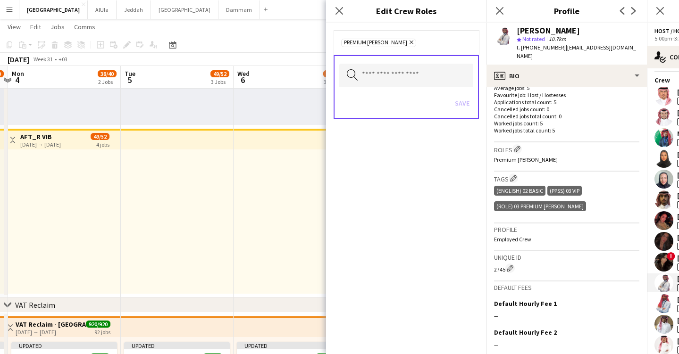
click at [462, 149] on div "Premium [PERSON_NAME] Remove Search by role type Save" at bounding box center [406, 189] width 160 height 332
click at [341, 11] on icon "Close pop-in" at bounding box center [338, 10] width 9 height 9
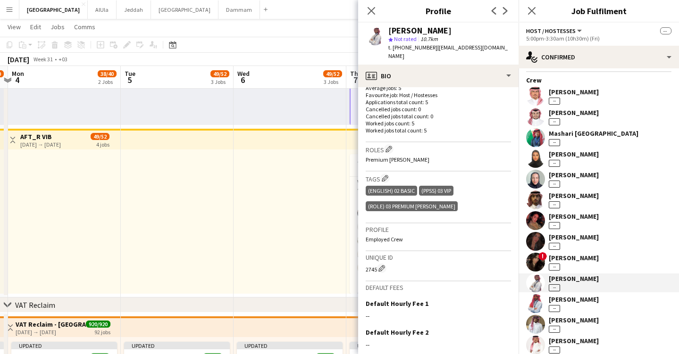
click at [569, 262] on div "[PERSON_NAME] --" at bounding box center [573, 262] width 50 height 17
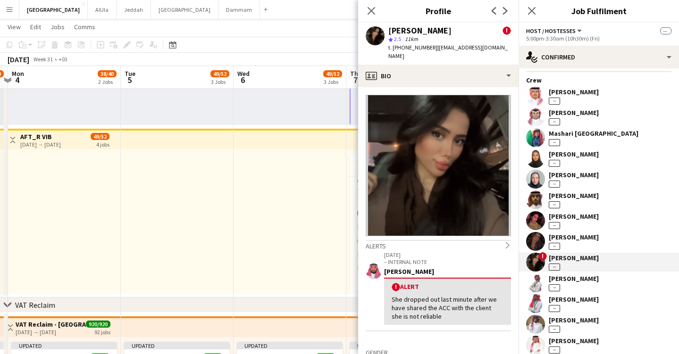
click at [581, 278] on div "[PERSON_NAME]" at bounding box center [573, 278] width 50 height 8
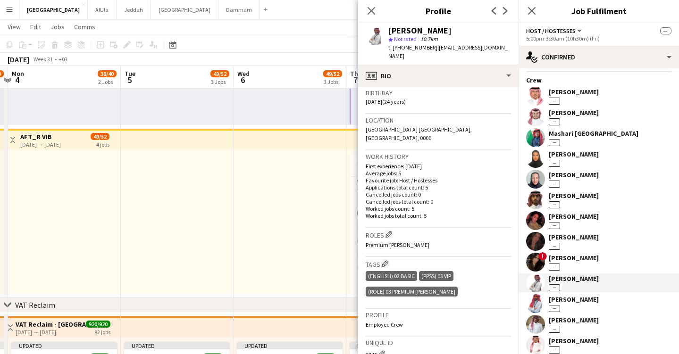
scroll to position [249, 0]
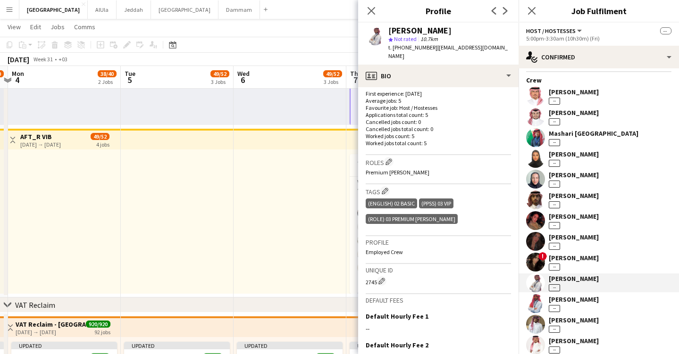
click at [579, 299] on div "[PERSON_NAME]" at bounding box center [573, 299] width 50 height 8
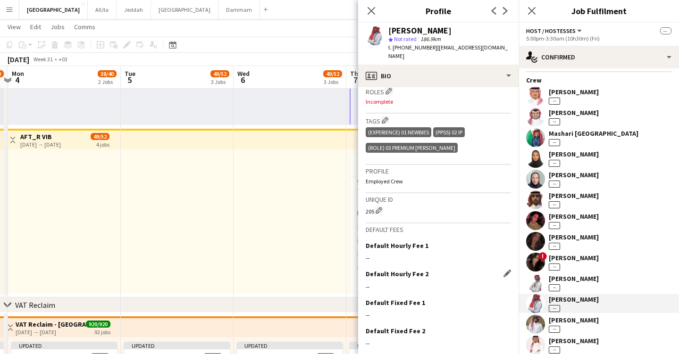
scroll to position [243, 0]
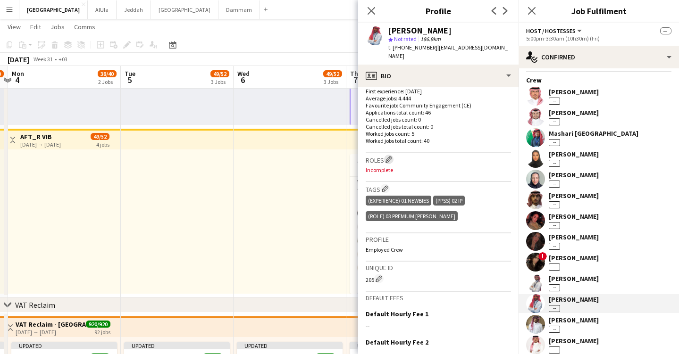
click at [392, 156] on app-icon "Edit crew company roles" at bounding box center [388, 159] width 7 height 7
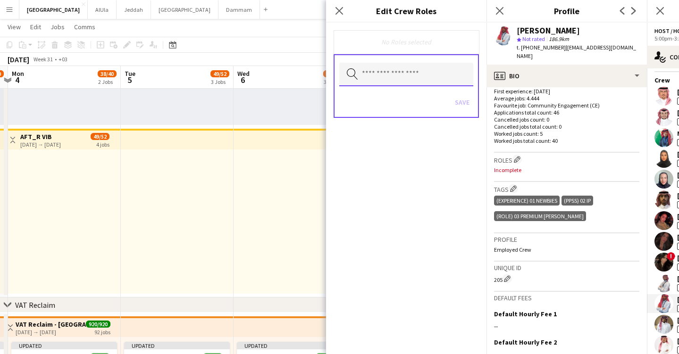
click at [422, 81] on input "text" at bounding box center [406, 75] width 134 height 24
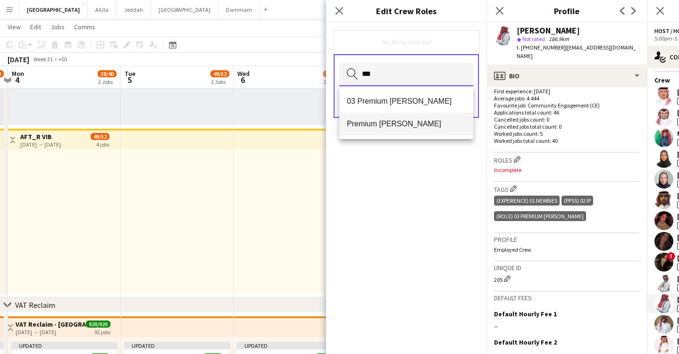
type input "***"
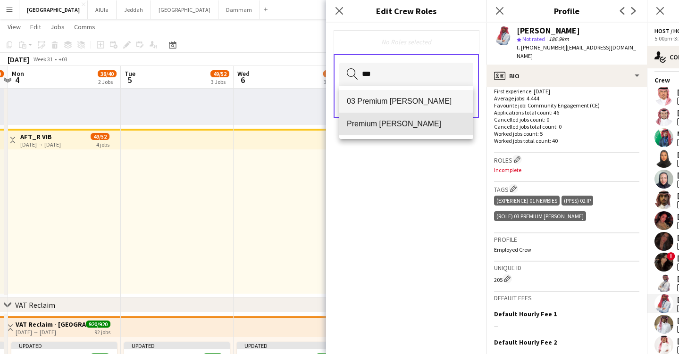
click at [385, 127] on span "Premium [PERSON_NAME]" at bounding box center [406, 123] width 119 height 9
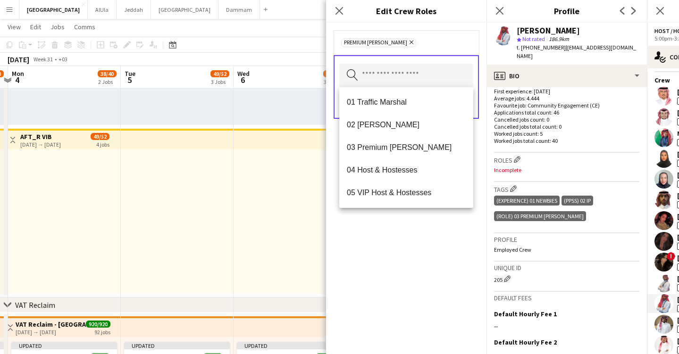
click at [378, 287] on div "Premium [PERSON_NAME] Remove Search by role type Save" at bounding box center [406, 189] width 160 height 332
click at [437, 70] on input "text" at bounding box center [406, 76] width 134 height 24
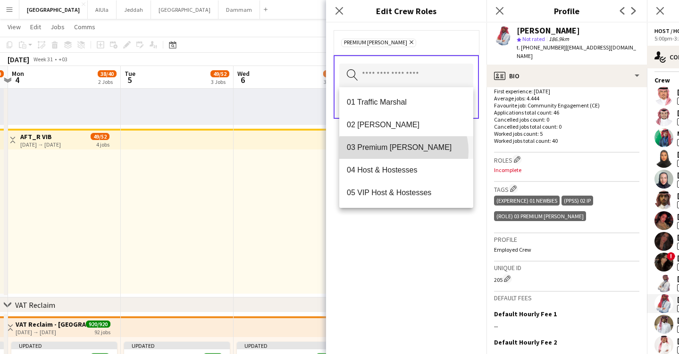
click at [403, 151] on span "03 Premium [PERSON_NAME]" at bounding box center [406, 147] width 119 height 9
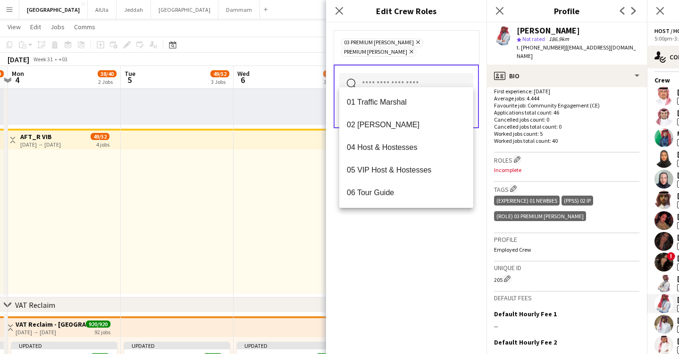
click at [413, 49] on icon "Remove" at bounding box center [410, 52] width 6 height 6
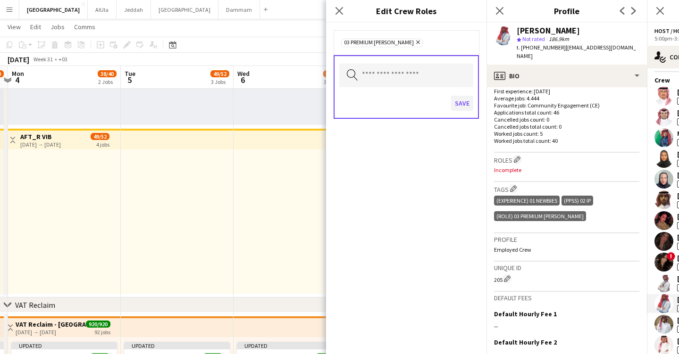
click at [464, 103] on button "Save" at bounding box center [462, 103] width 22 height 15
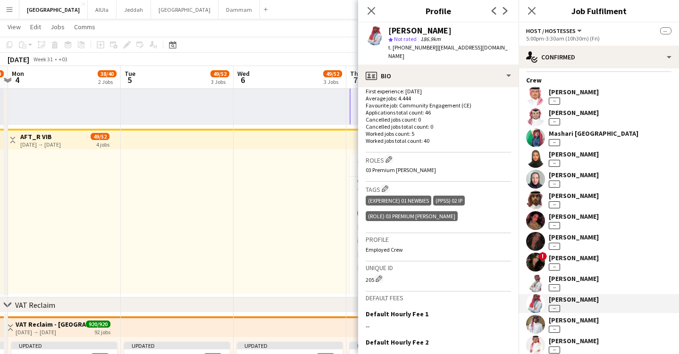
click at [577, 325] on div "[PERSON_NAME] --" at bounding box center [573, 324] width 50 height 17
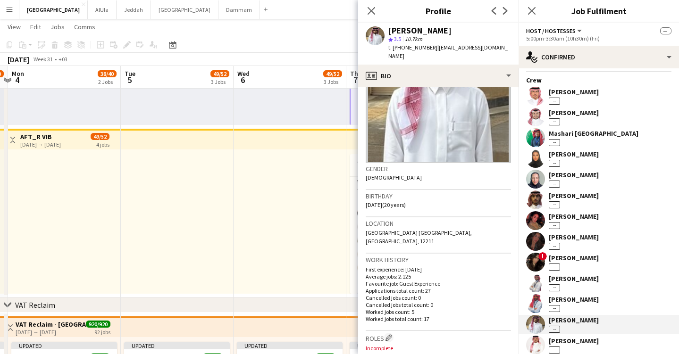
scroll to position [116, 0]
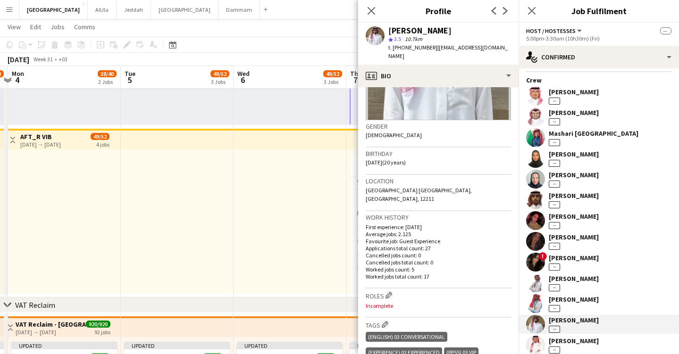
click at [410, 332] on div "(English) 03 Conversational" at bounding box center [406, 337] width 82 height 10
click at [382, 321] on app-icon "Edit crew company tags" at bounding box center [384, 324] width 7 height 7
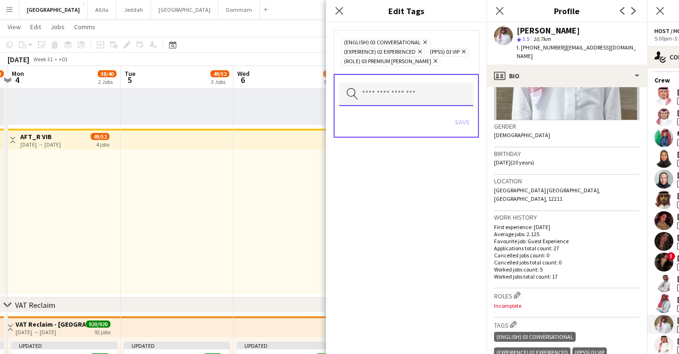
click at [405, 88] on input "text" at bounding box center [406, 95] width 134 height 24
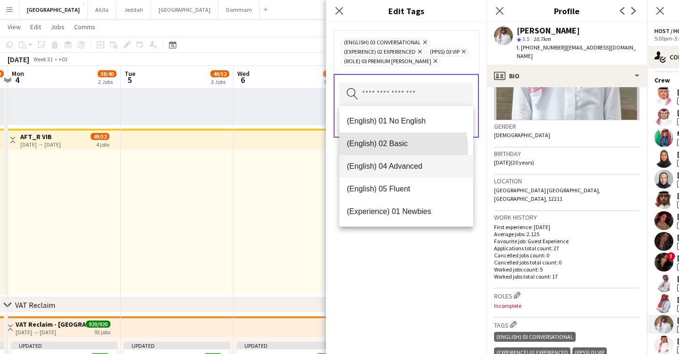
click at [391, 146] on mat-option "(English) 02 Basic" at bounding box center [406, 144] width 134 height 23
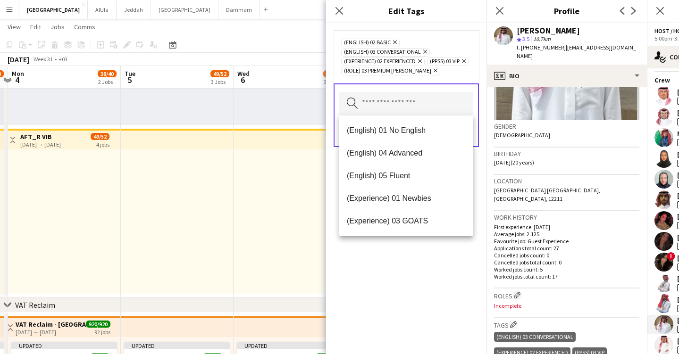
click at [404, 292] on div "(English) 02 Basic Remove (English) 03 Conversational Remove (Experience) 02 Ex…" at bounding box center [406, 189] width 160 height 332
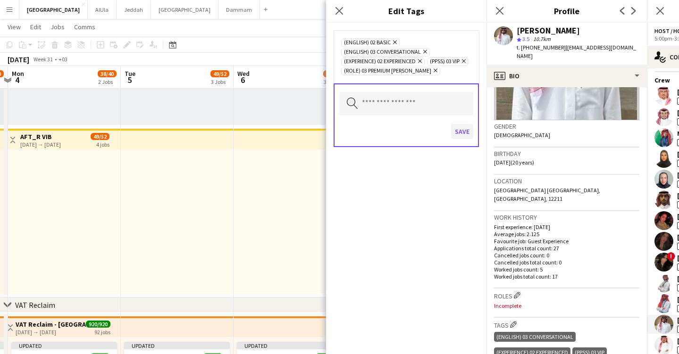
click at [465, 133] on button "Save" at bounding box center [462, 131] width 22 height 15
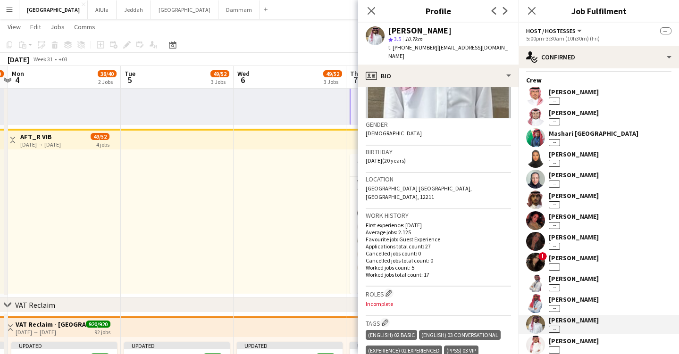
scroll to position [131, 0]
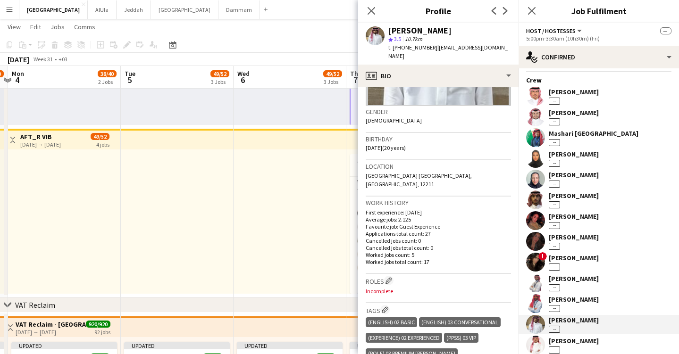
click at [399, 317] on div "(English) 02 Basic" at bounding box center [390, 322] width 51 height 10
click at [386, 307] on app-icon "Edit crew company tags" at bounding box center [384, 310] width 7 height 7
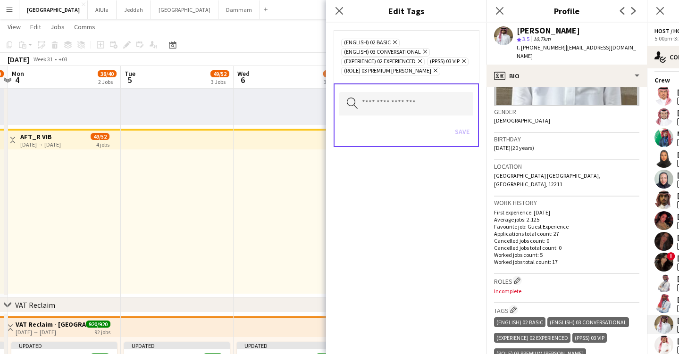
click at [396, 42] on icon "Remove" at bounding box center [393, 42] width 6 height 6
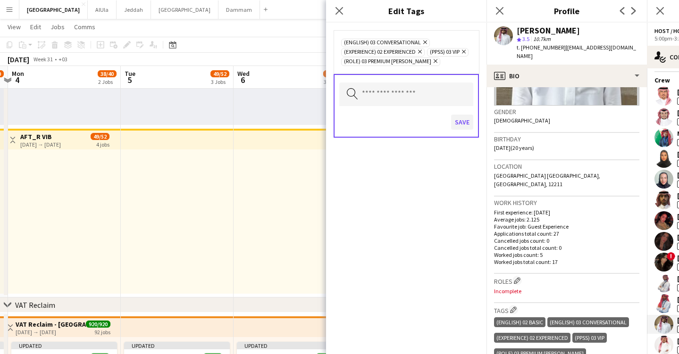
click at [453, 122] on button "Save" at bounding box center [462, 122] width 22 height 15
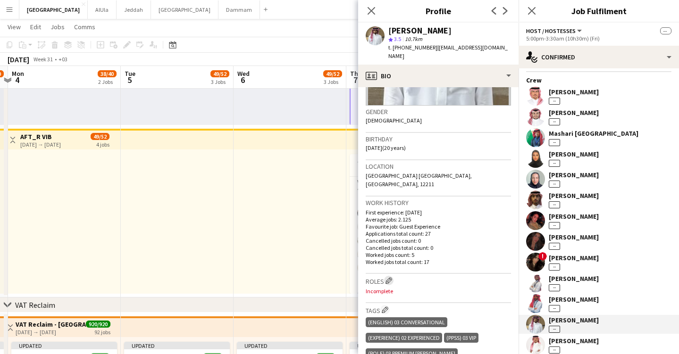
click at [391, 277] on app-icon "Edit crew company roles" at bounding box center [388, 280] width 7 height 7
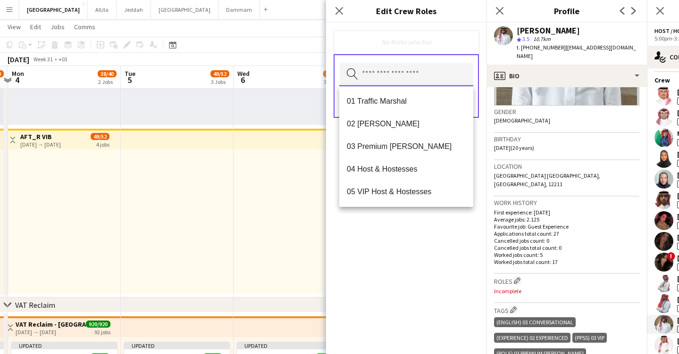
click at [442, 71] on input "text" at bounding box center [406, 75] width 134 height 24
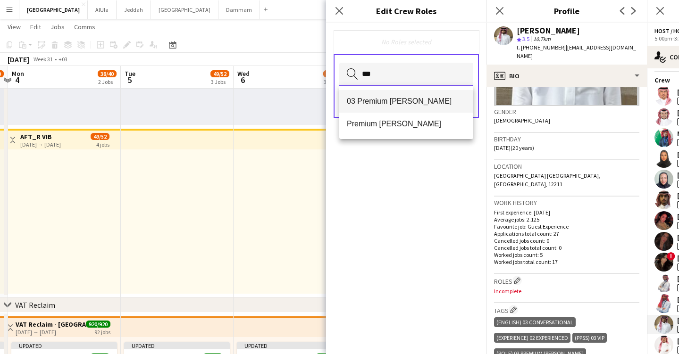
type input "***"
click at [414, 104] on span "03 Premium [PERSON_NAME]" at bounding box center [406, 101] width 119 height 9
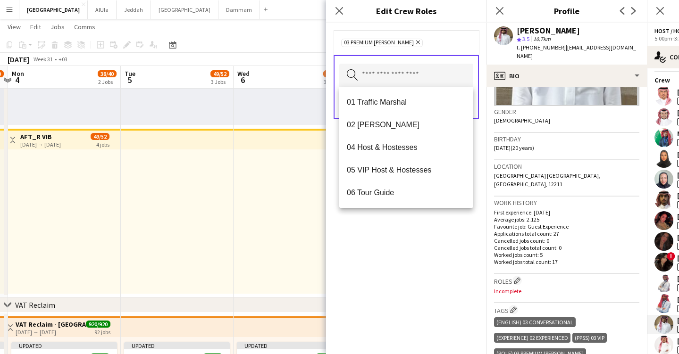
click at [468, 340] on div "03 Premium [PERSON_NAME] Remove Search by role type Save" at bounding box center [406, 189] width 160 height 332
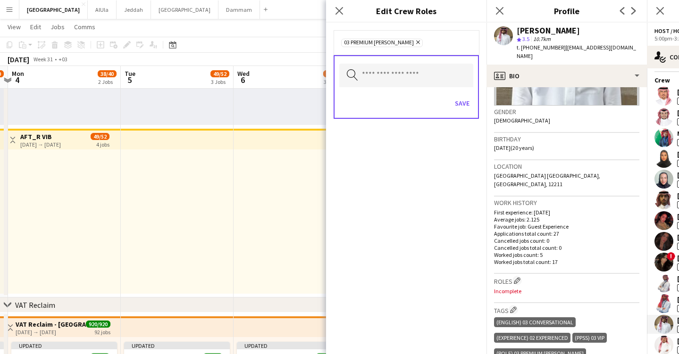
click at [466, 296] on div "03 Premium [PERSON_NAME] Remove Search by role type Save" at bounding box center [406, 189] width 160 height 332
click at [467, 101] on button "Save" at bounding box center [462, 103] width 22 height 15
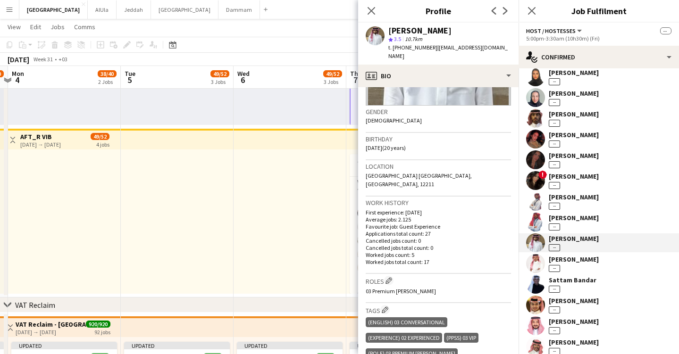
scroll to position [210, 0]
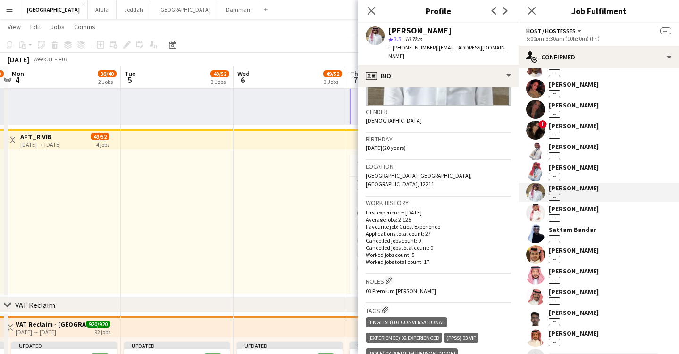
click at [572, 205] on div "[PERSON_NAME]" at bounding box center [573, 209] width 50 height 8
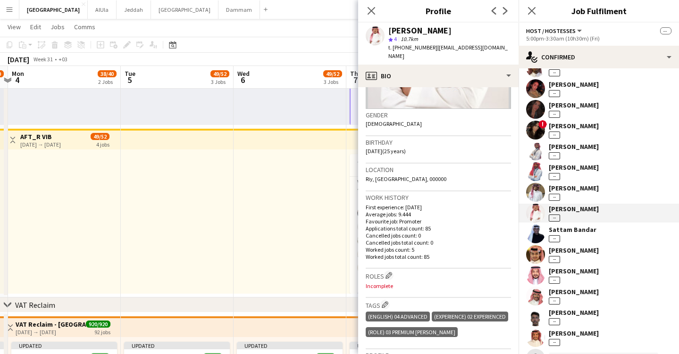
scroll to position [142, 0]
